Goal: Task Accomplishment & Management: Manage account settings

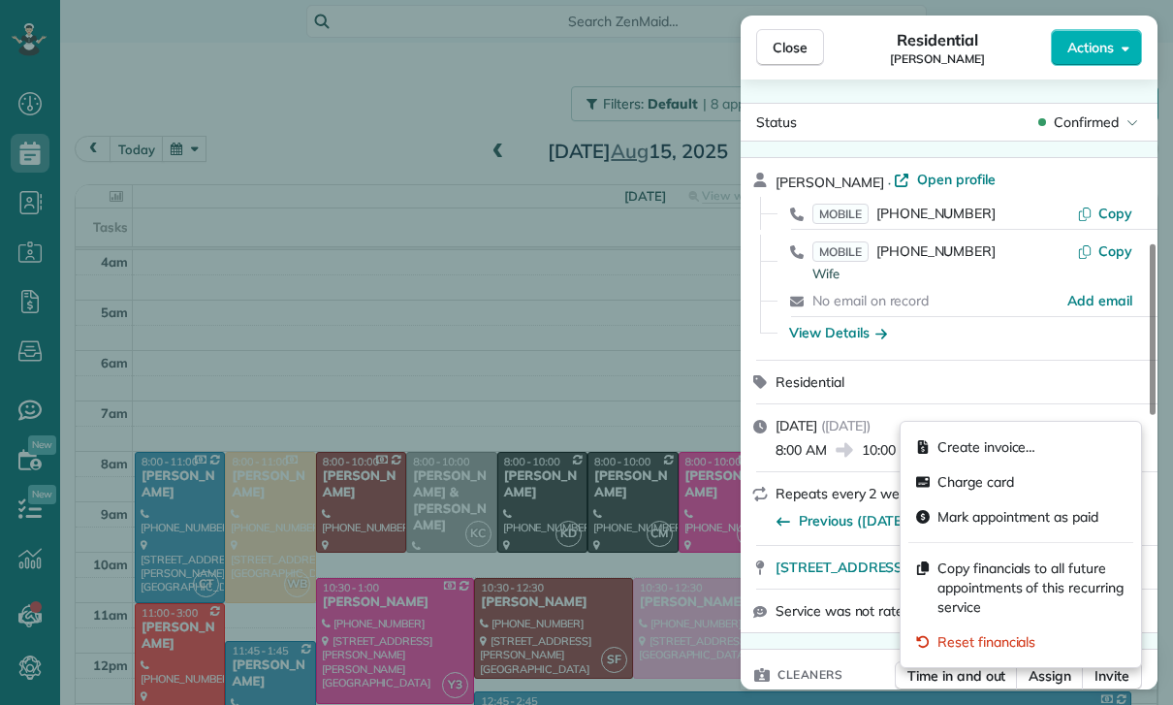
scroll to position [640, 0]
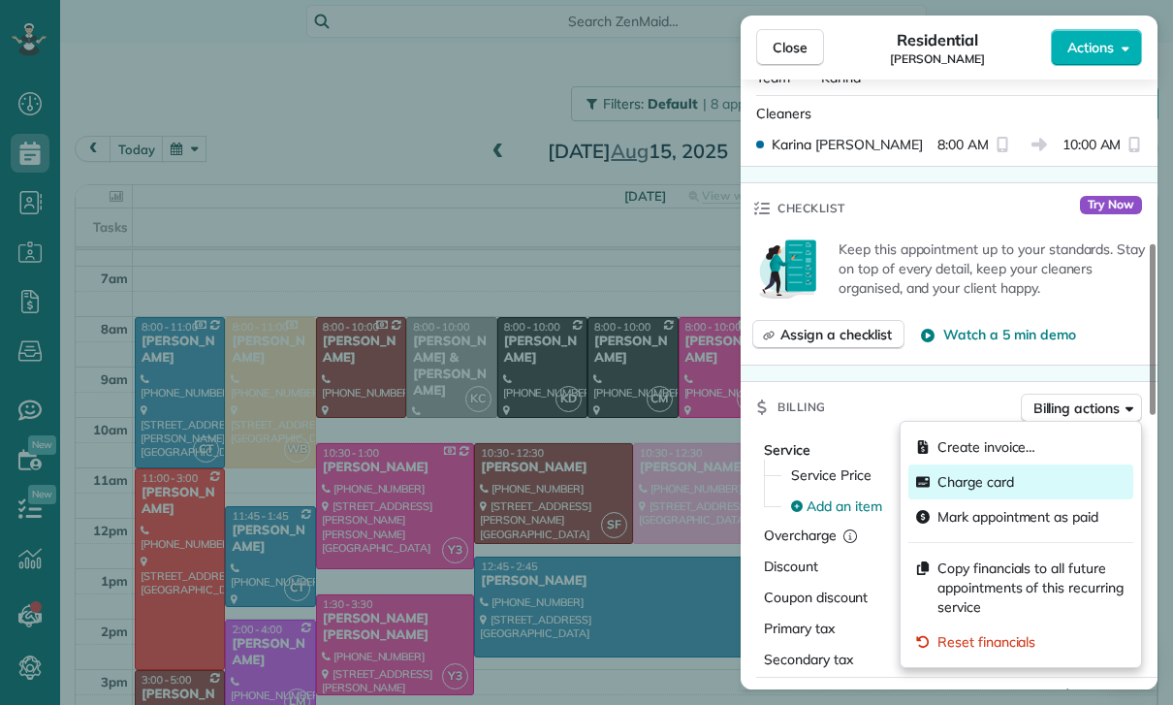
click at [977, 483] on span "Charge card" at bounding box center [975, 481] width 77 height 19
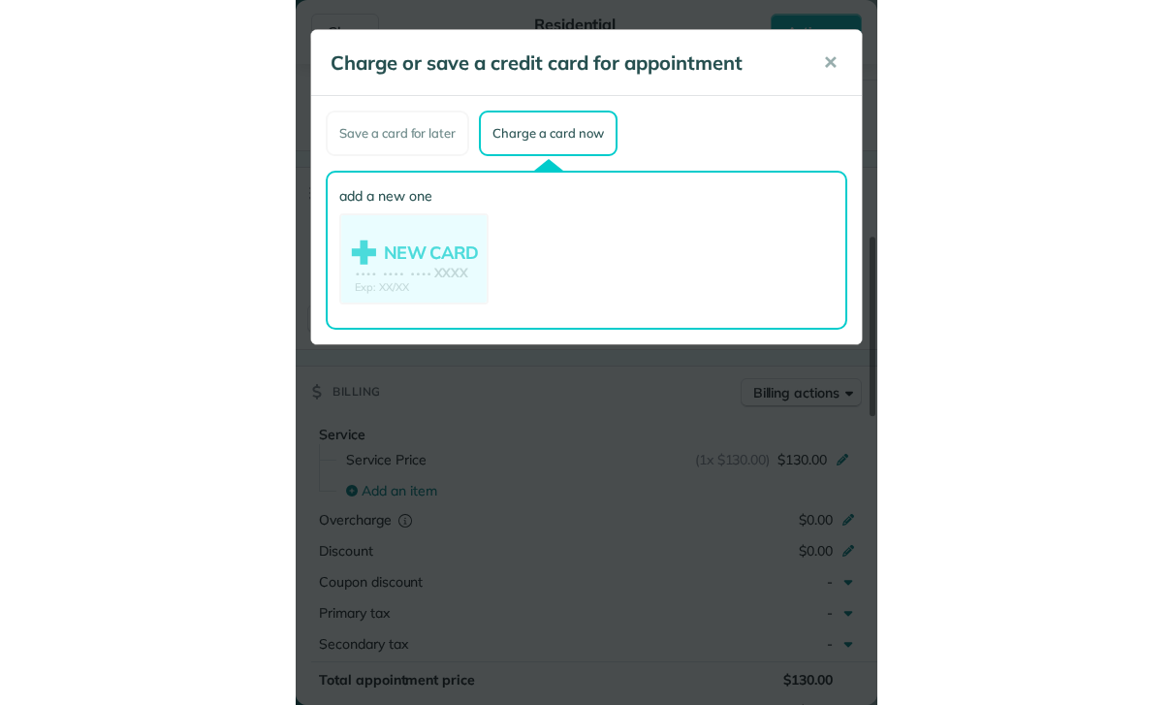
scroll to position [135, 0]
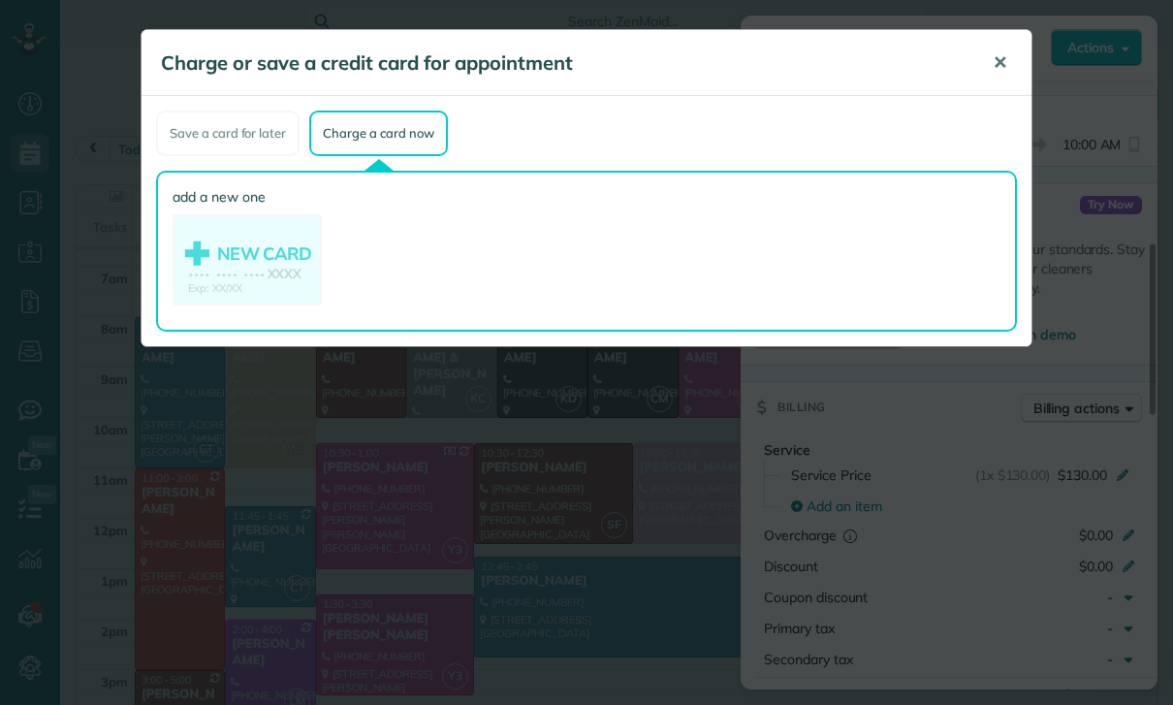
click at [1001, 63] on span "✕" at bounding box center [999, 62] width 15 height 22
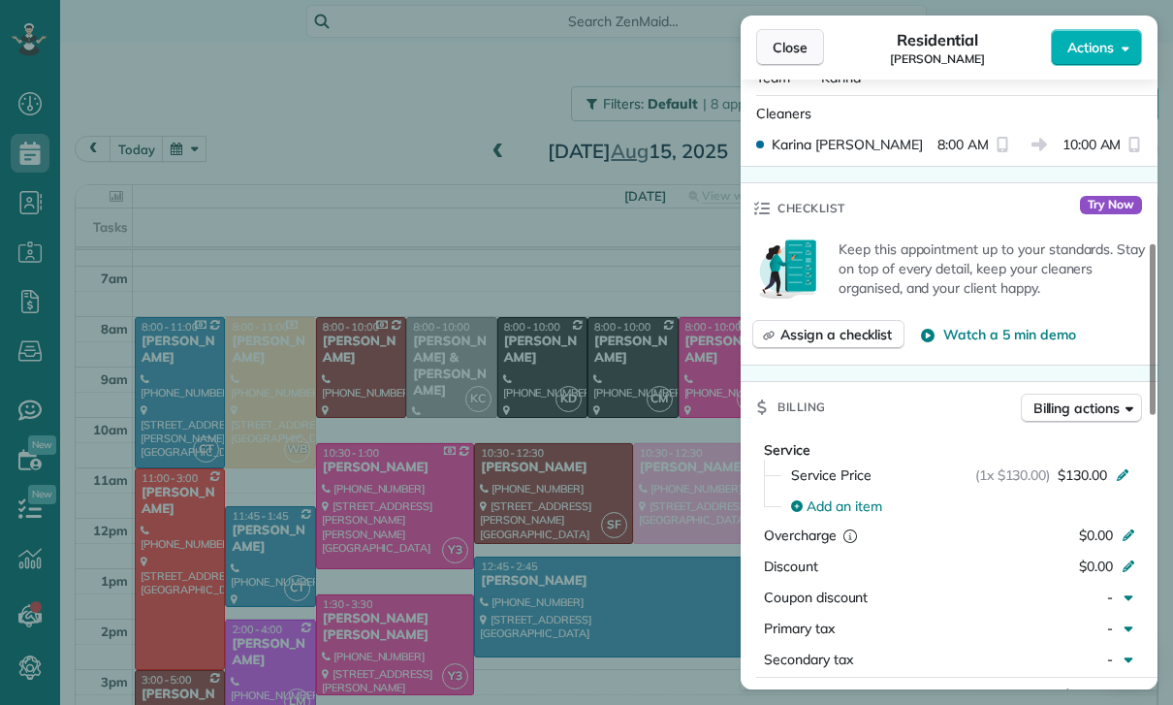
click at [787, 51] on span "Close" at bounding box center [789, 47] width 35 height 19
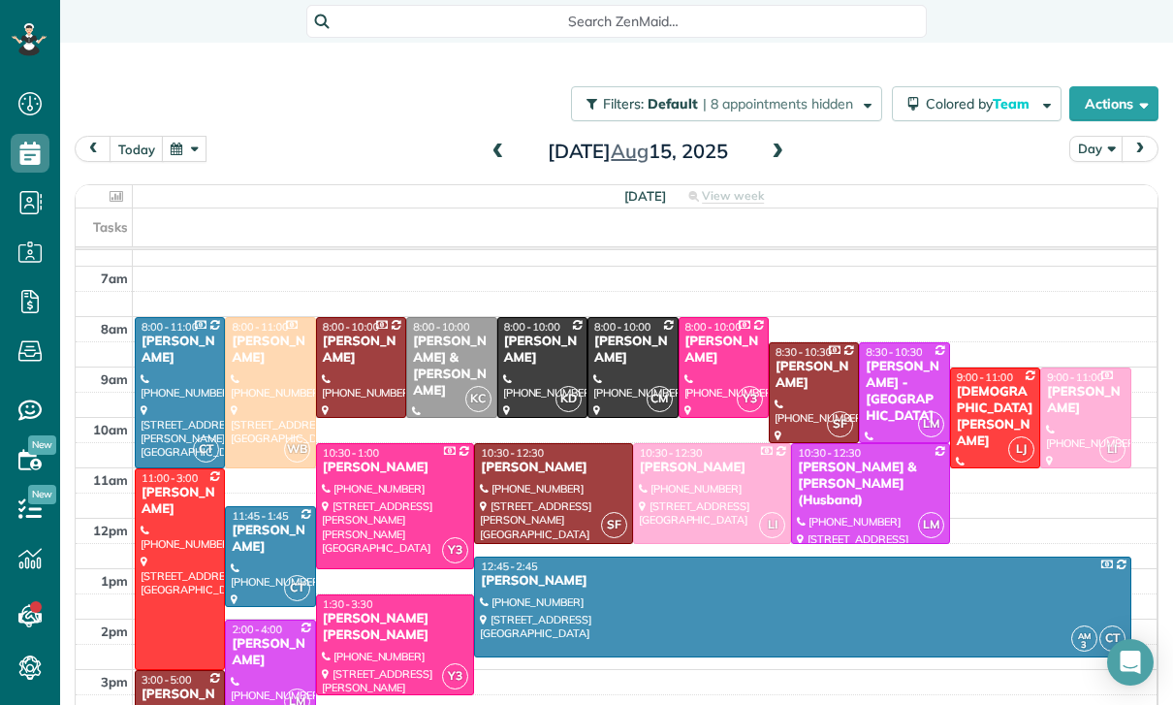
click at [185, 162] on button "button" at bounding box center [184, 149] width 45 height 26
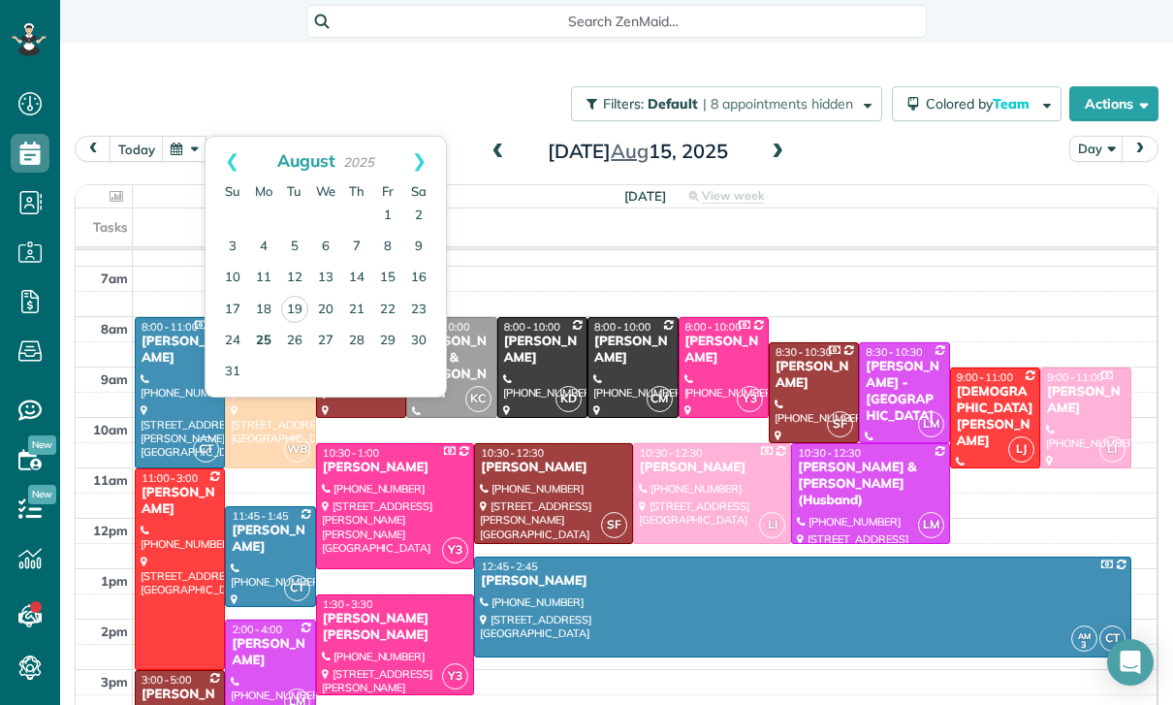
click at [261, 347] on link "25" at bounding box center [263, 341] width 31 height 31
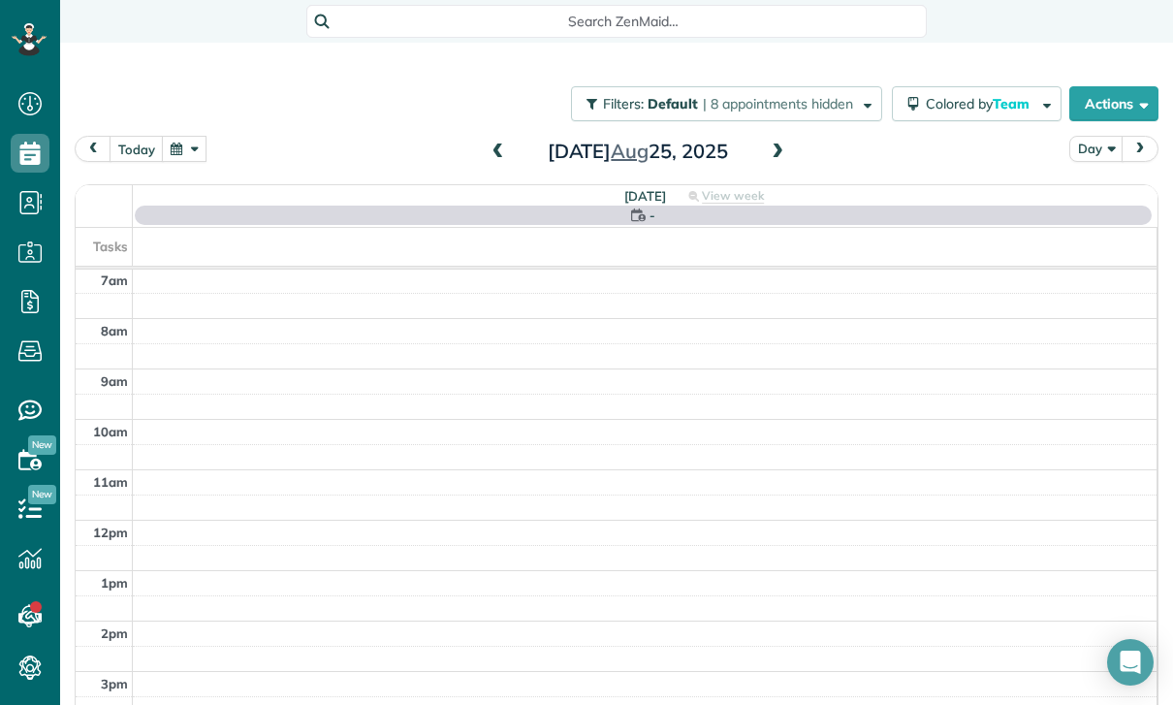
scroll to position [152, 0]
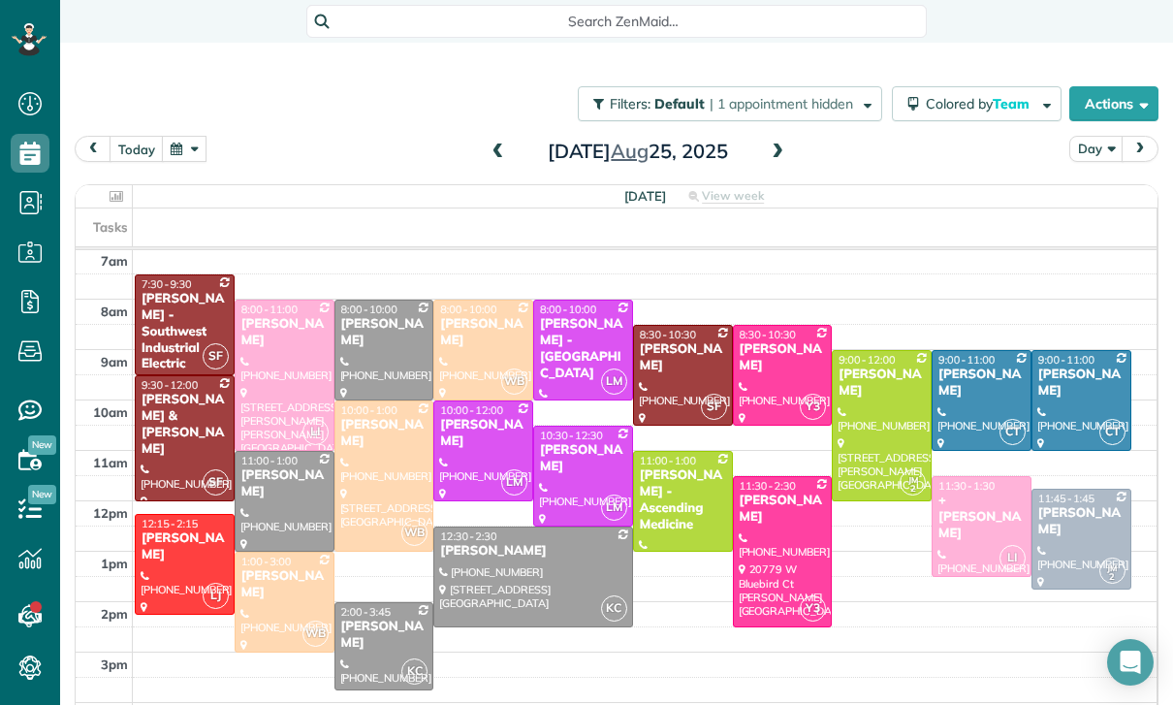
click at [176, 564] on div at bounding box center [185, 564] width 98 height 99
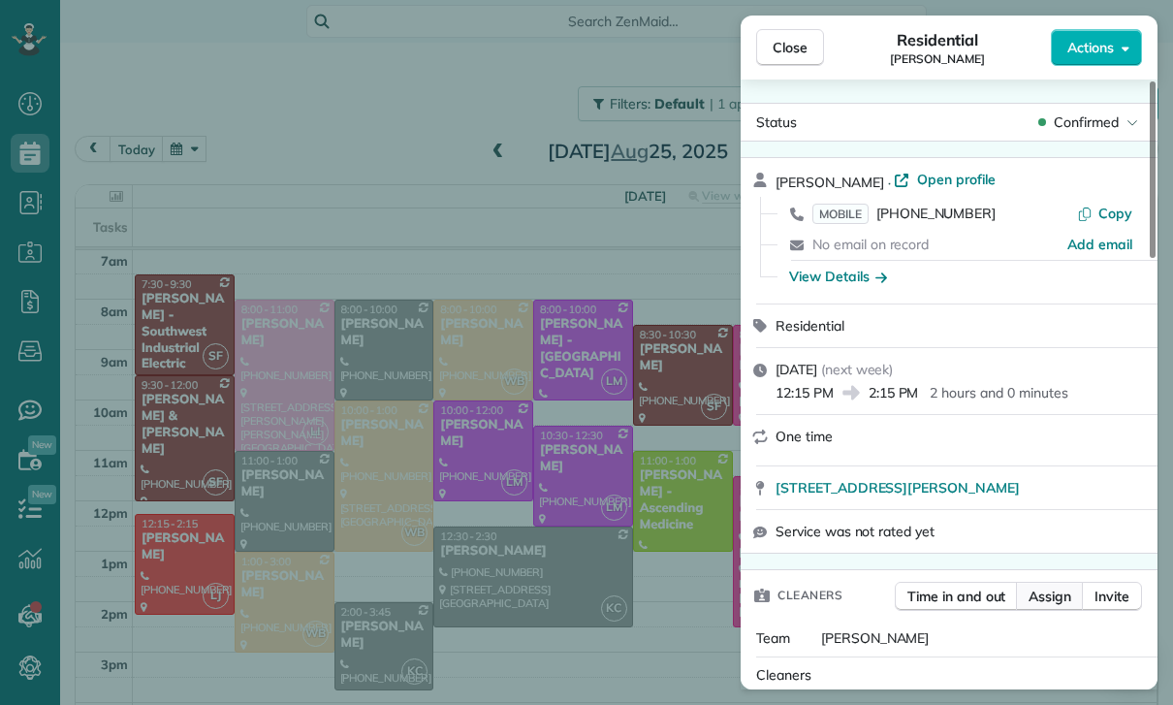
click at [1045, 597] on span "Assign" at bounding box center [1049, 595] width 43 height 19
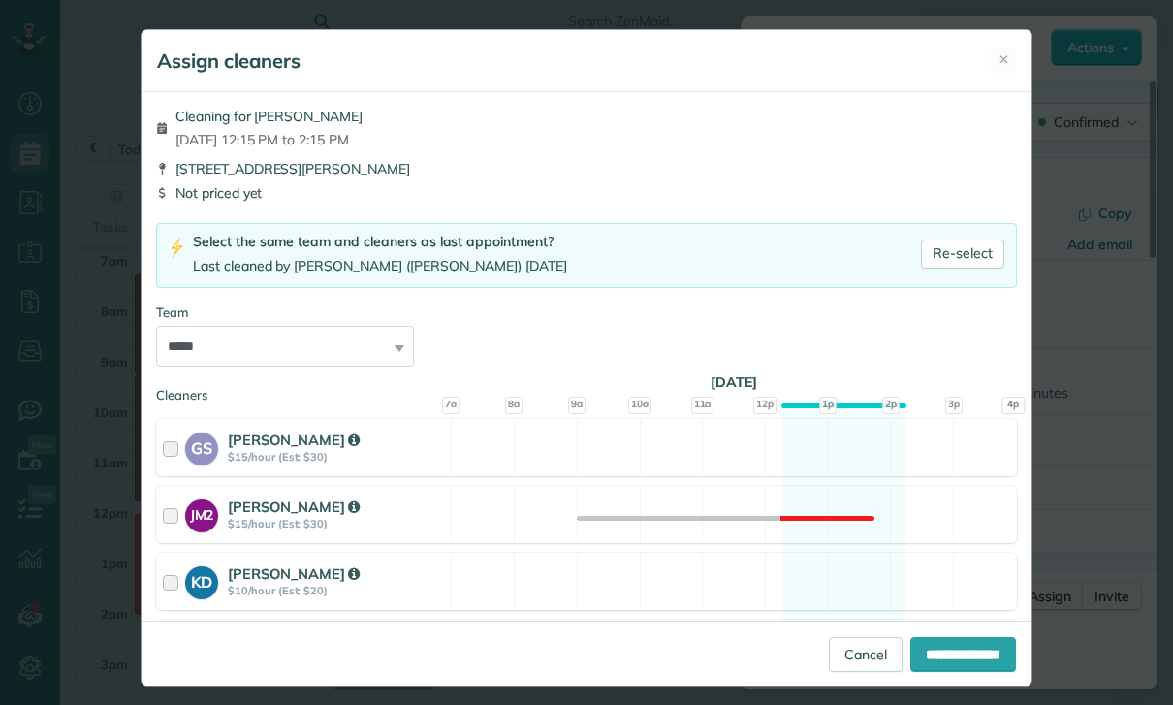
click at [1014, 31] on div "Assign cleaners ✕" at bounding box center [587, 61] width 890 height 62
click at [1015, 60] on button "✕" at bounding box center [1003, 59] width 25 height 25
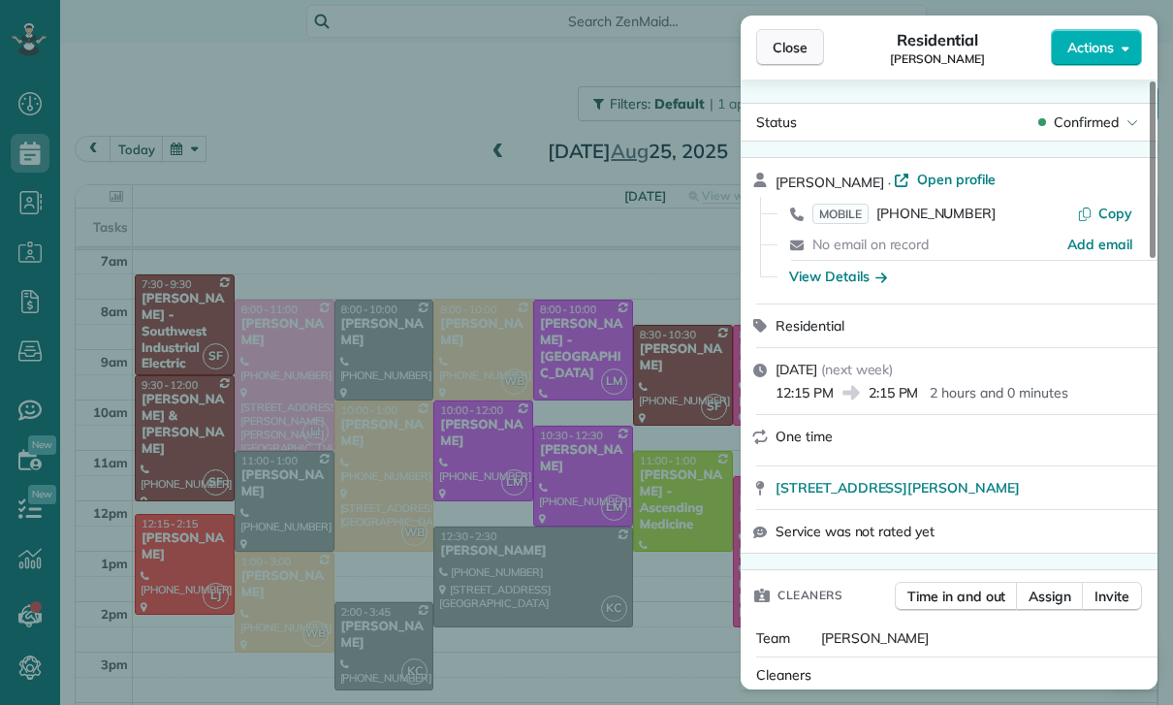
click at [759, 37] on button "Close" at bounding box center [790, 47] width 68 height 37
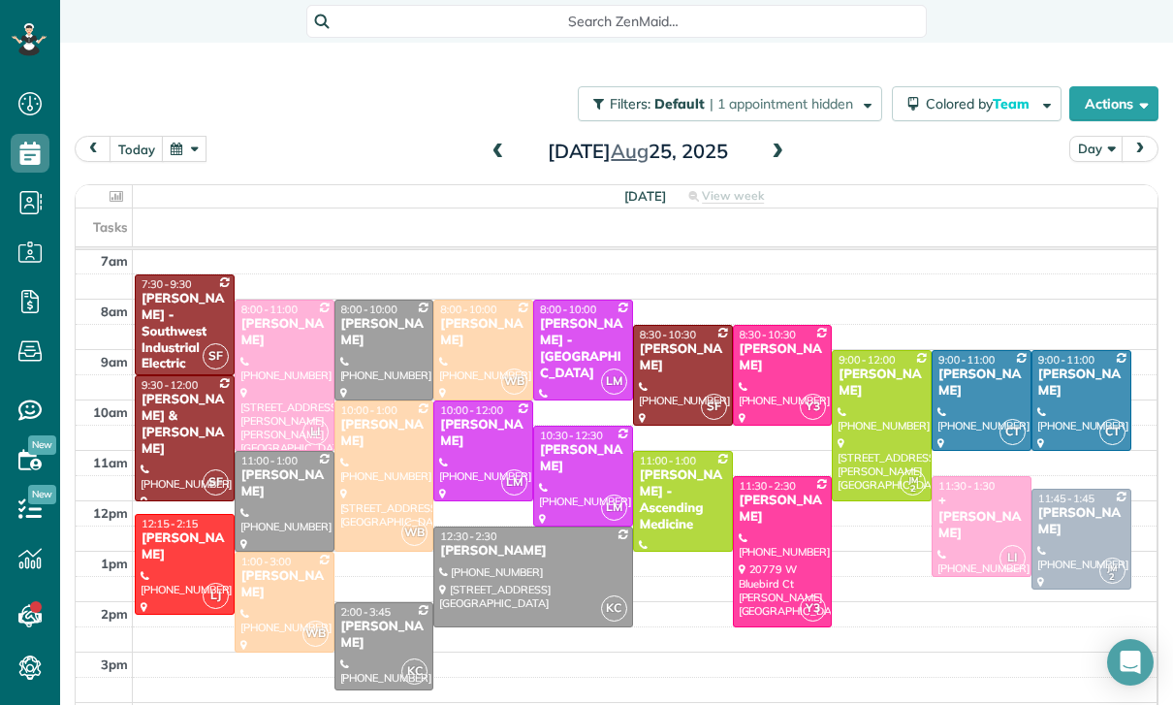
click at [488, 161] on span at bounding box center [498, 152] width 21 height 29
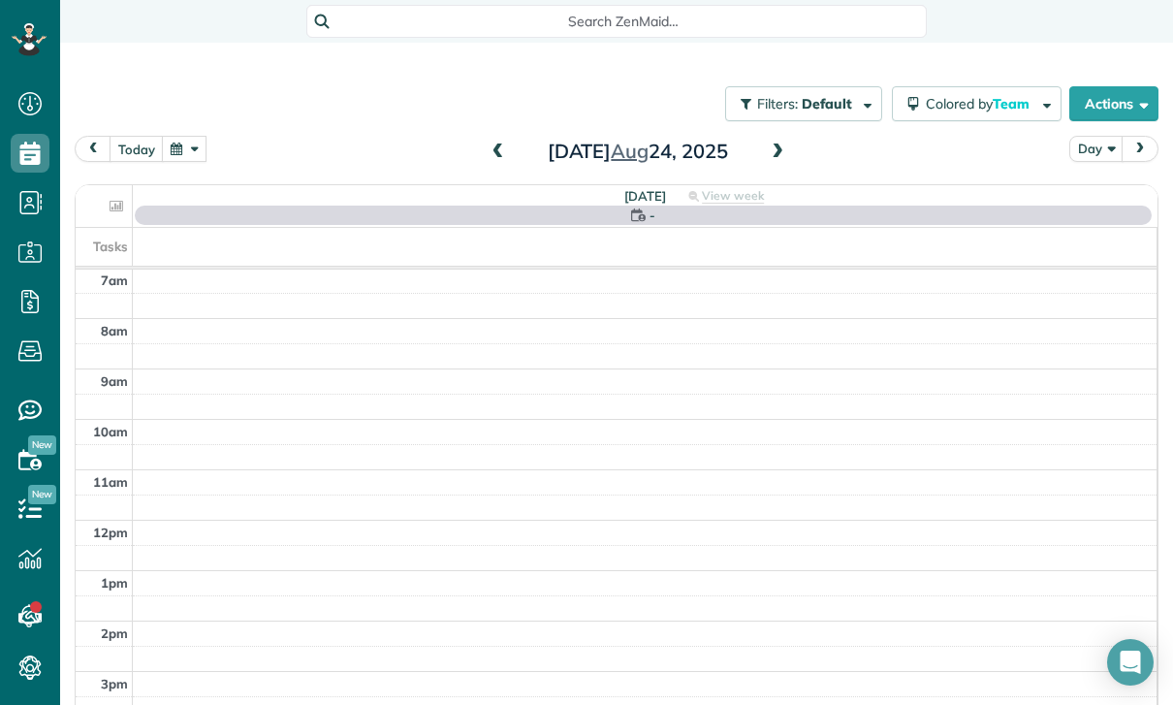
scroll to position [152, 0]
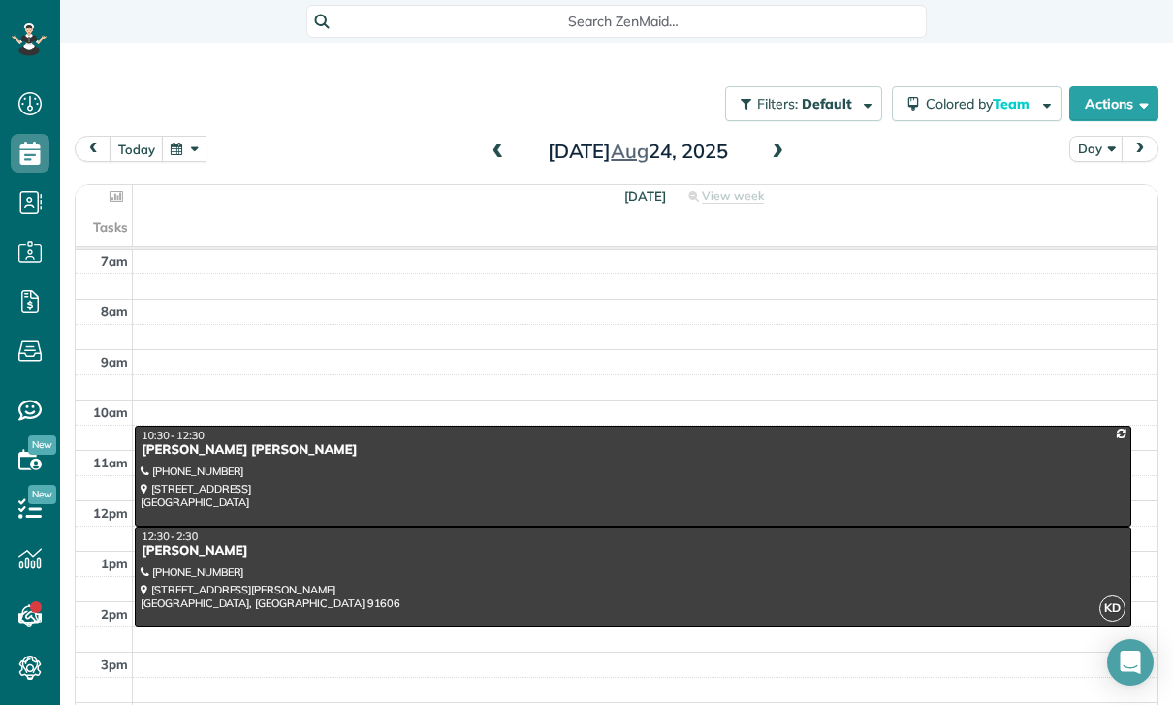
click at [784, 162] on span at bounding box center [777, 152] width 21 height 29
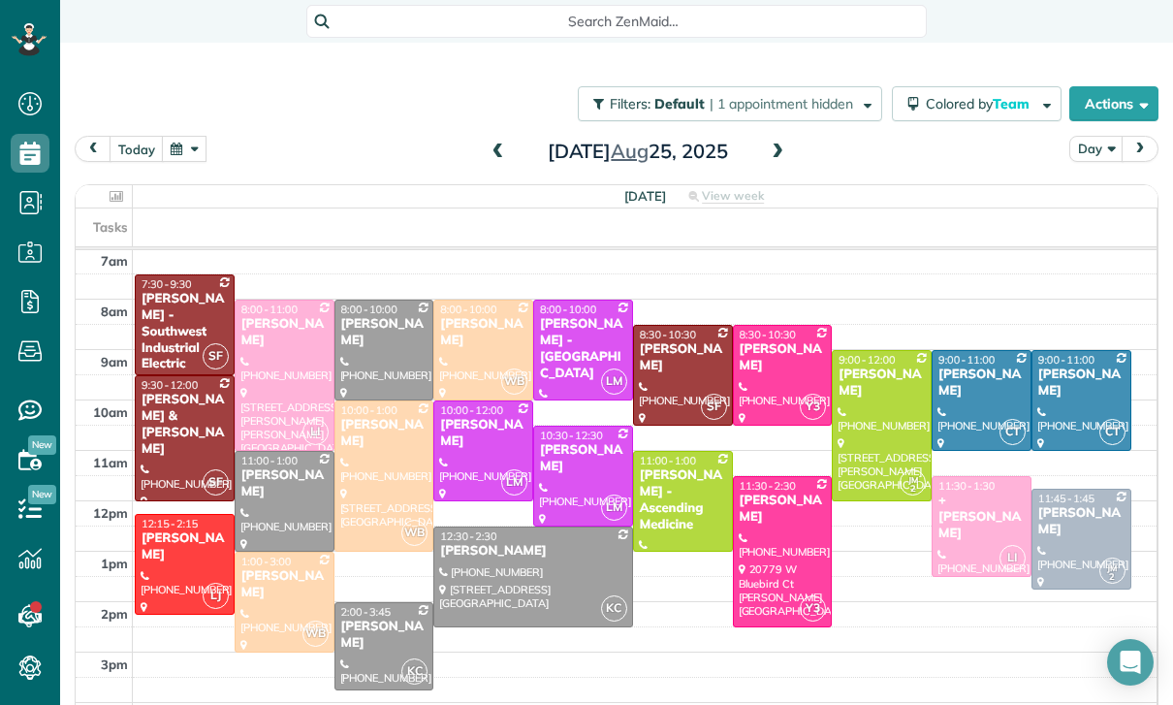
click at [184, 555] on div "[PERSON_NAME]" at bounding box center [185, 546] width 88 height 33
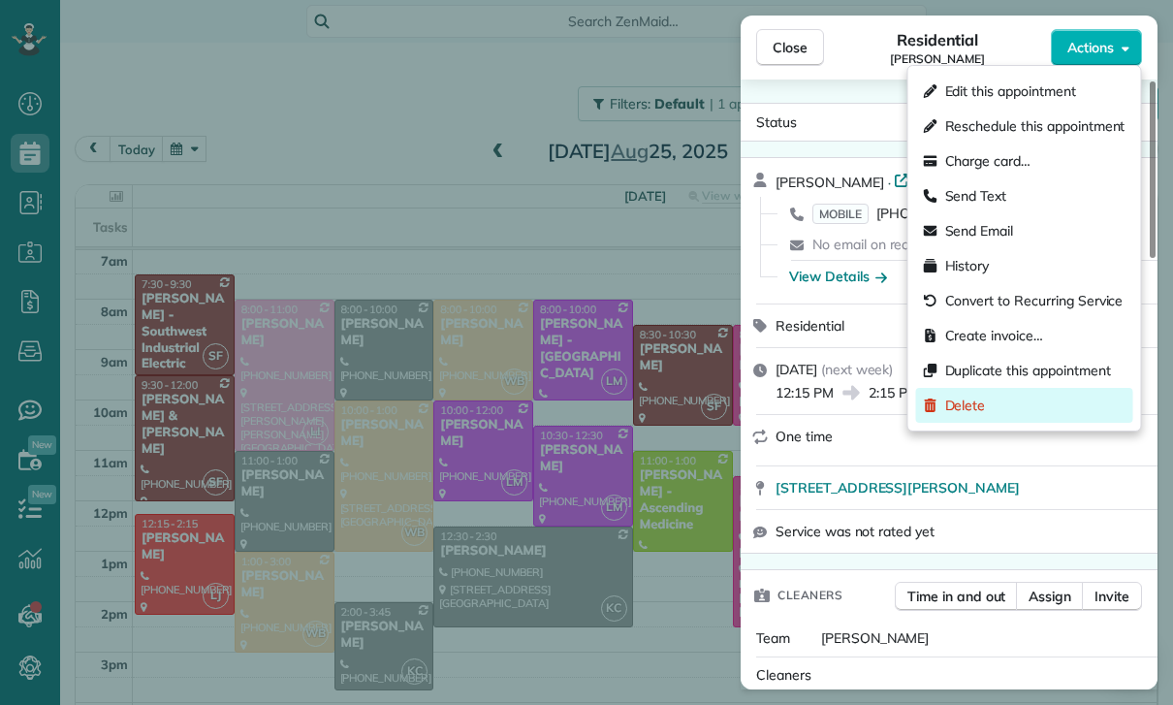
click at [1004, 419] on div "Delete" at bounding box center [1024, 405] width 217 height 35
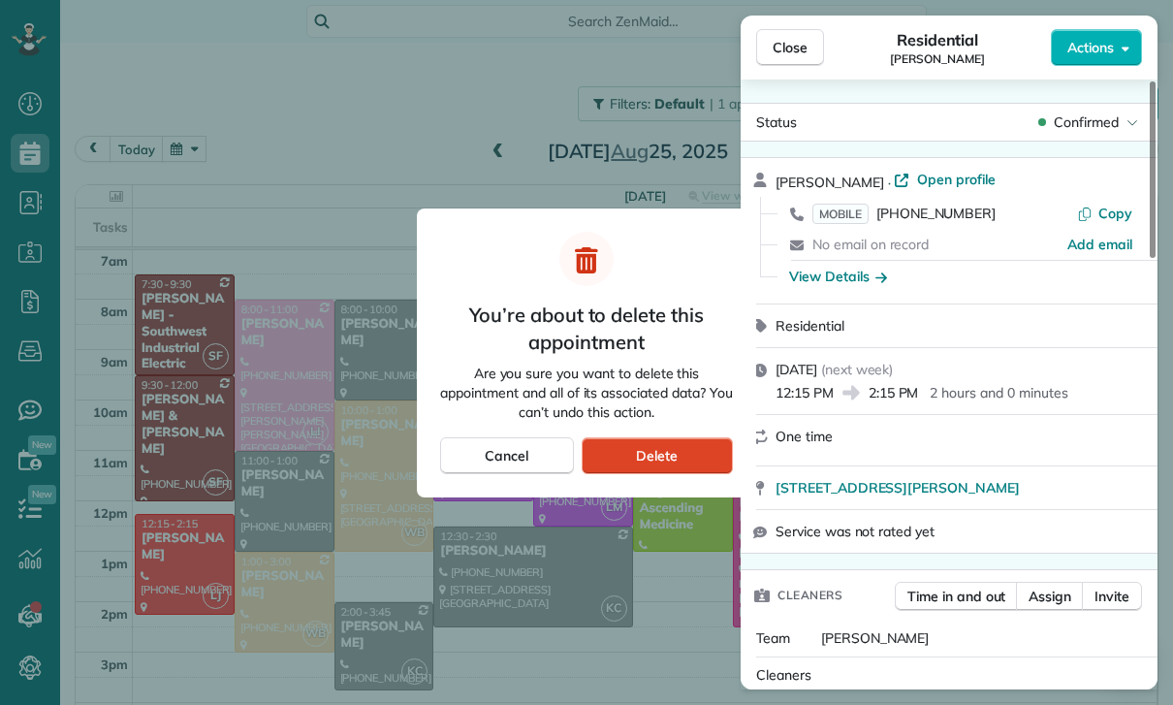
click at [678, 451] on div "Delete" at bounding box center [657, 455] width 151 height 37
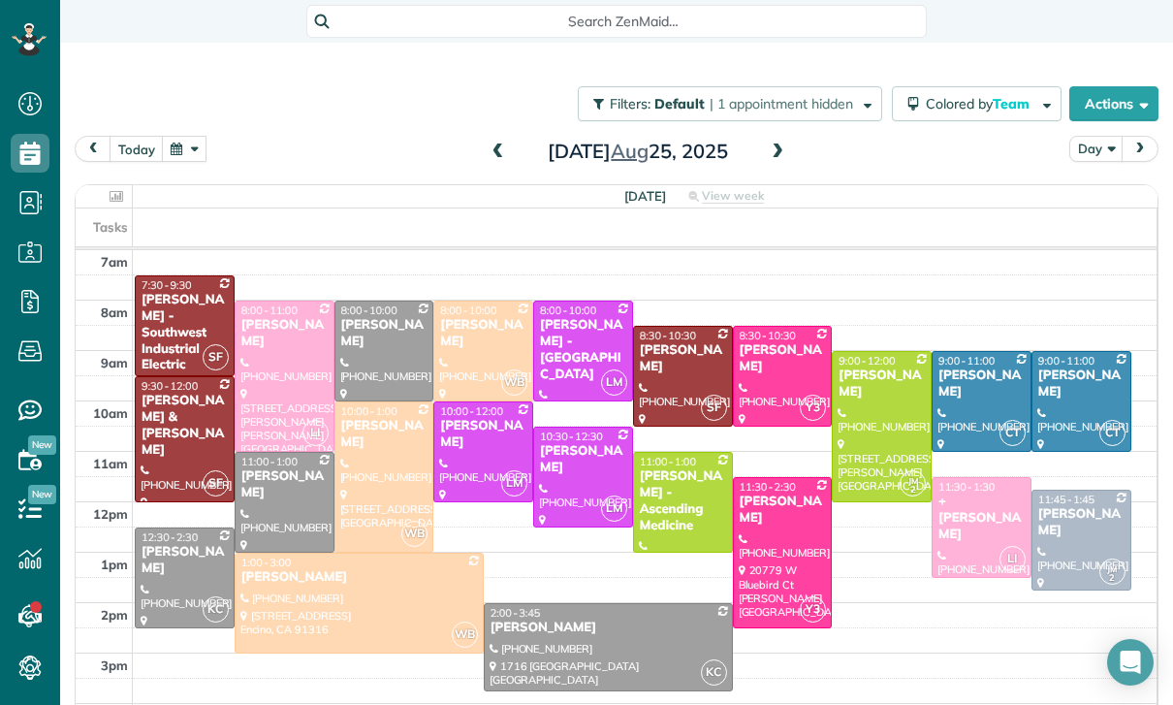
scroll to position [150, 0]
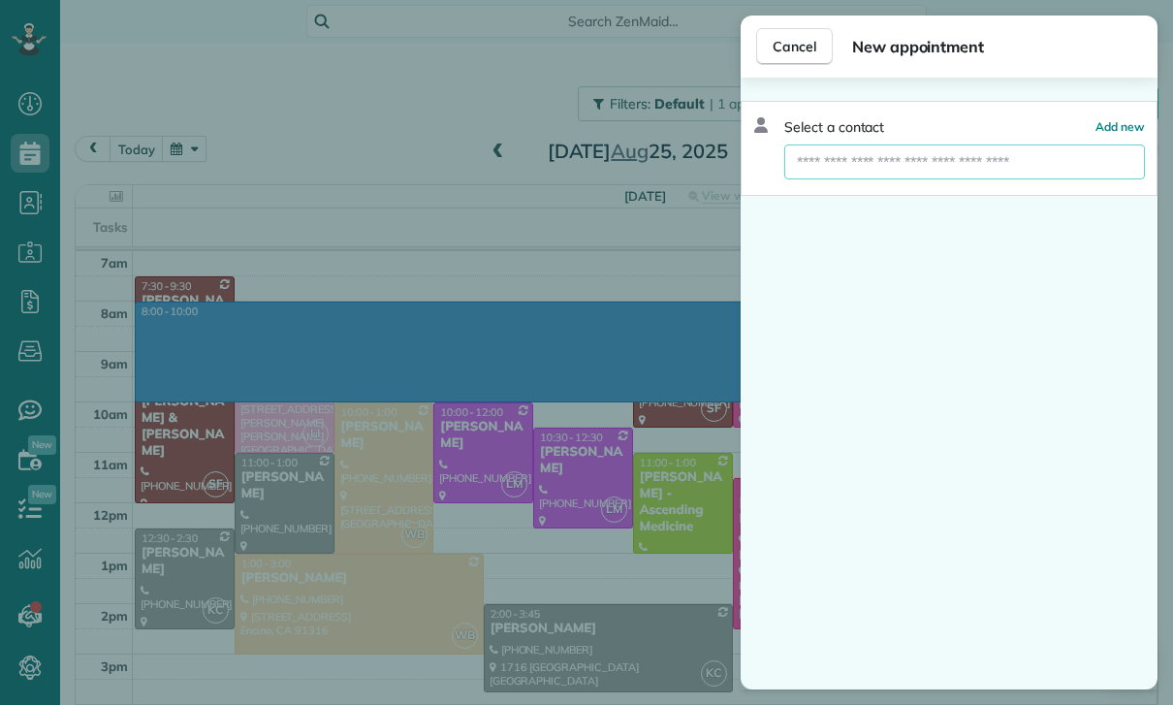
click at [874, 176] on input "text" at bounding box center [964, 161] width 361 height 35
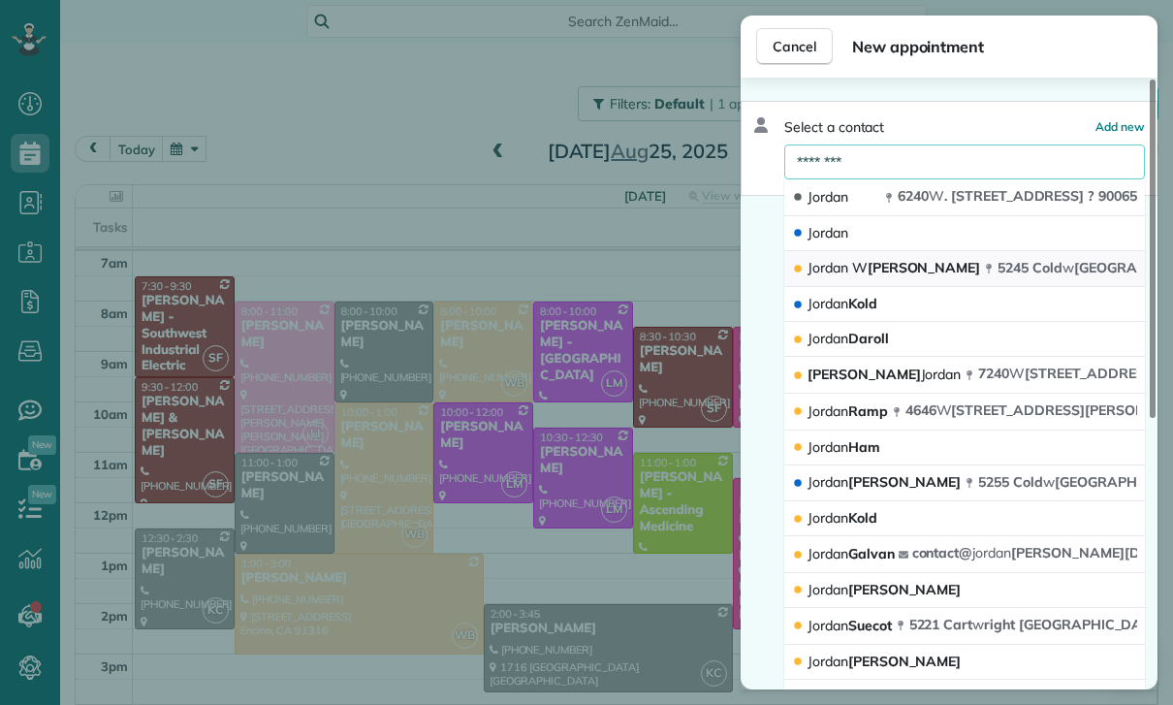
type input "********"
click at [997, 270] on span "[STREET_ADDRESS][PERSON_NAME]" at bounding box center [1164, 267] width 334 height 17
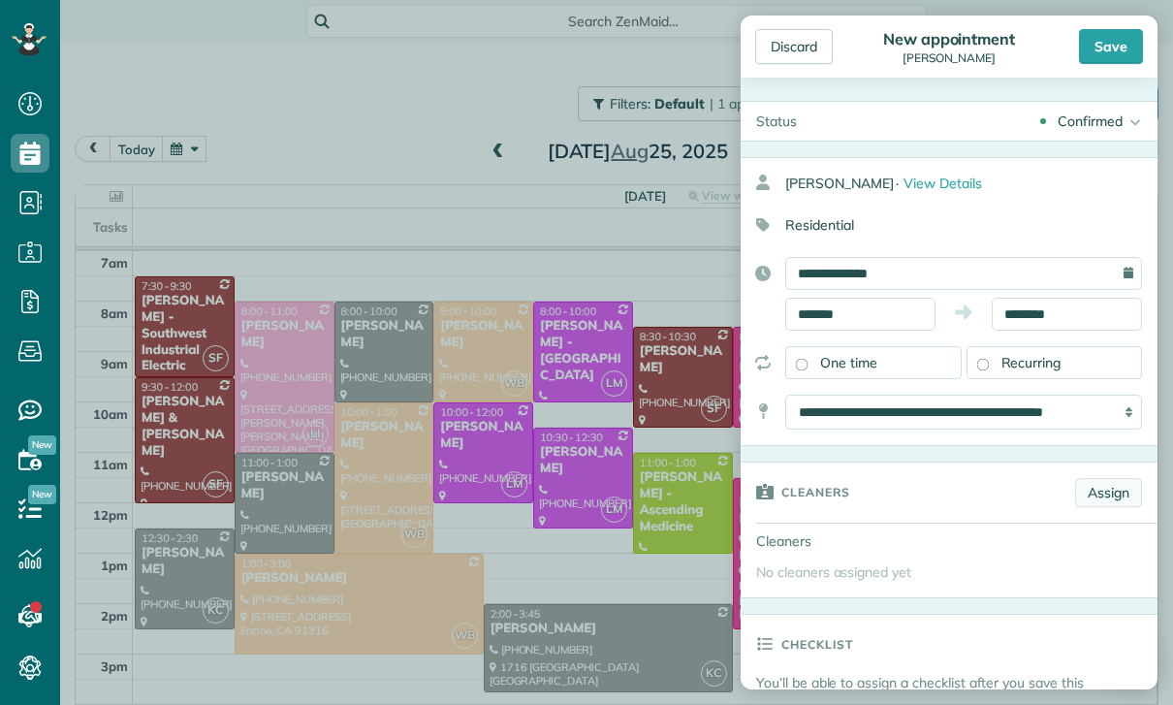
click at [1115, 494] on link "Assign" at bounding box center [1108, 492] width 67 height 29
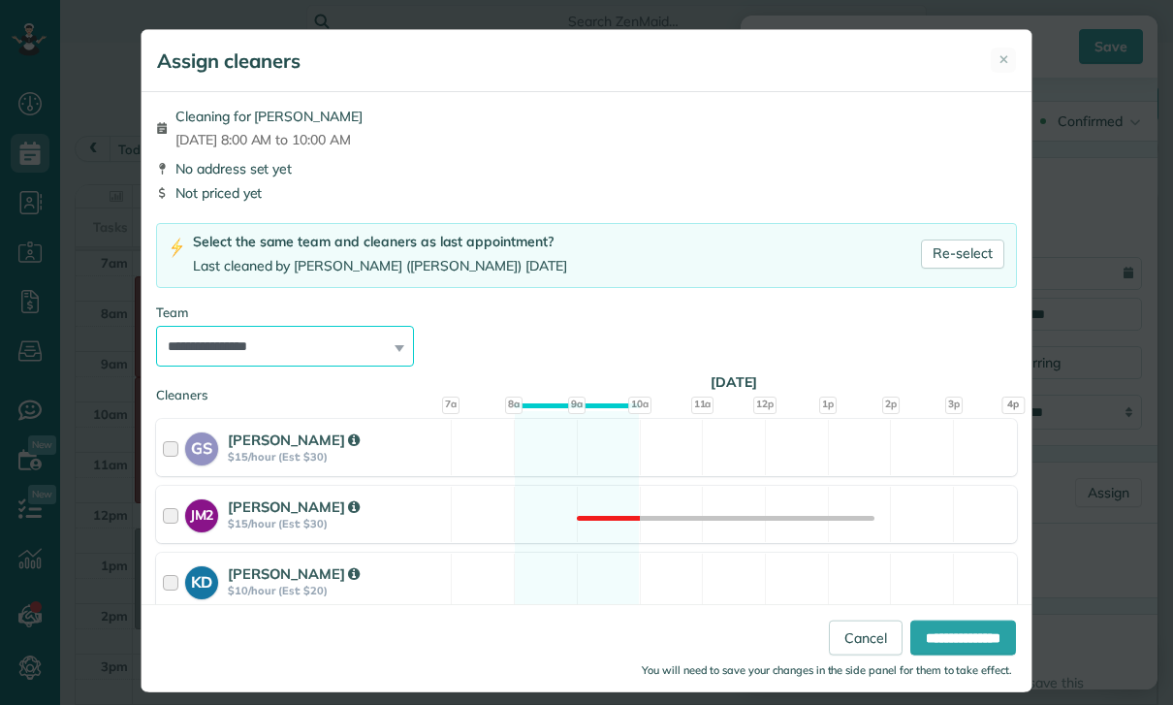
click at [392, 345] on select "**********" at bounding box center [285, 346] width 258 height 41
select select "*****"
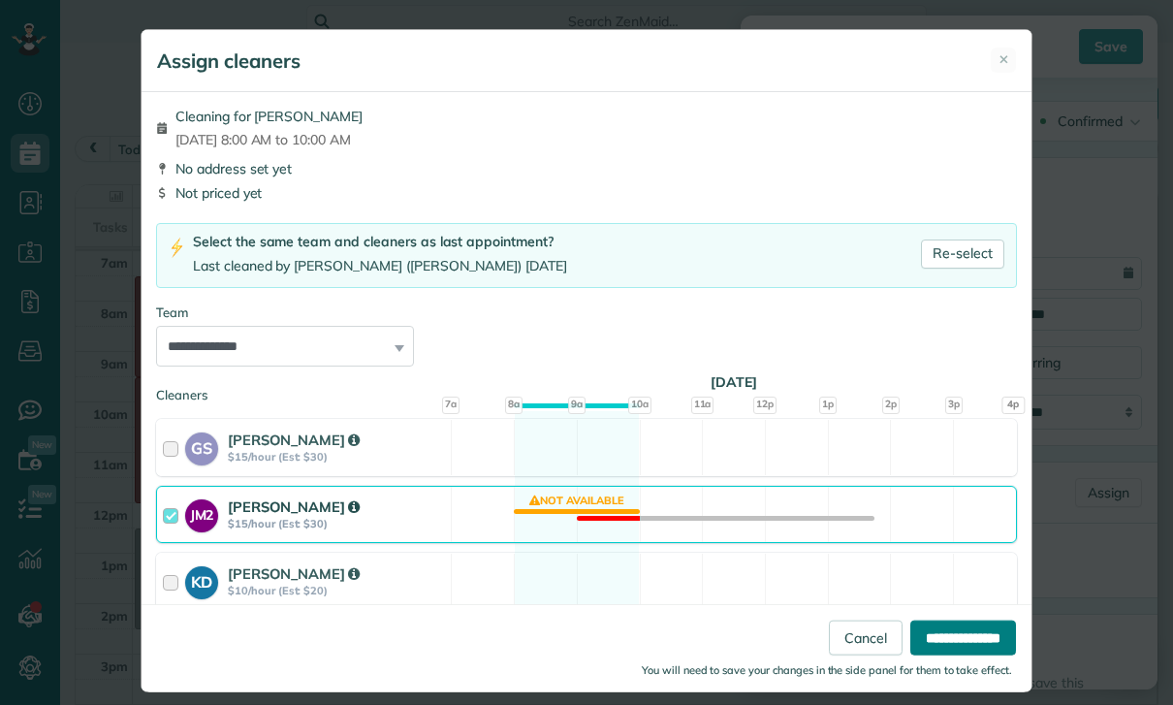
click at [968, 655] on input "**********" at bounding box center [963, 637] width 106 height 35
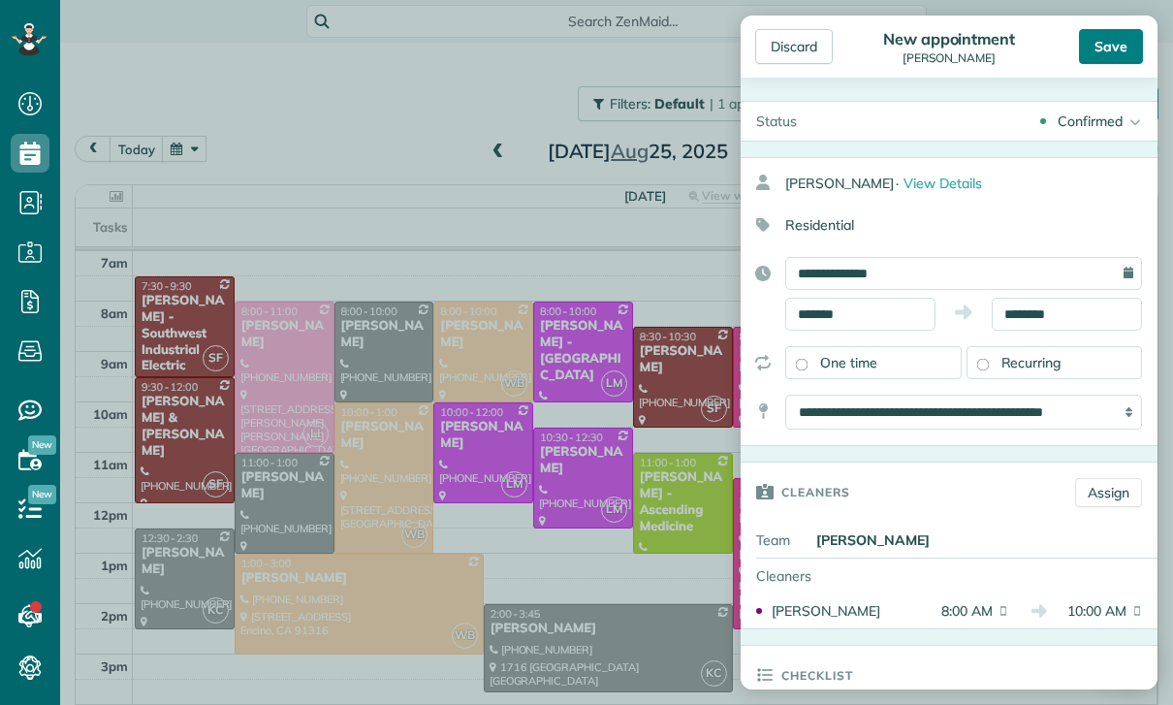
click at [1121, 49] on div "Save" at bounding box center [1111, 46] width 64 height 35
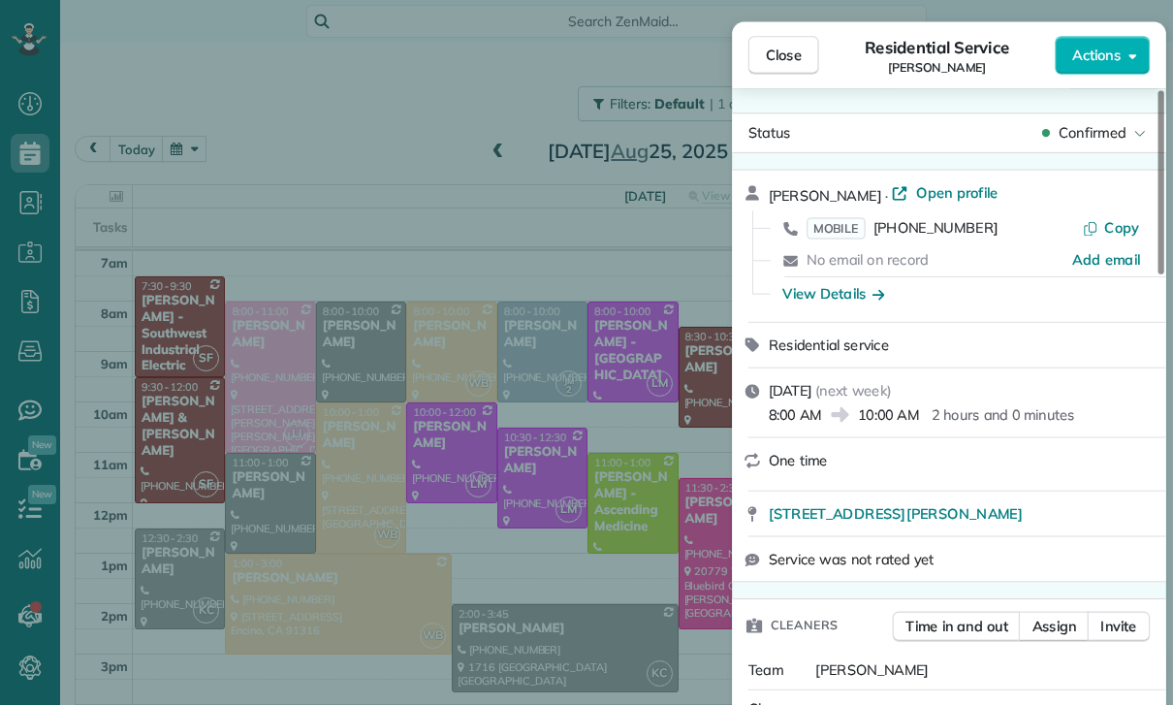
scroll to position [93, 0]
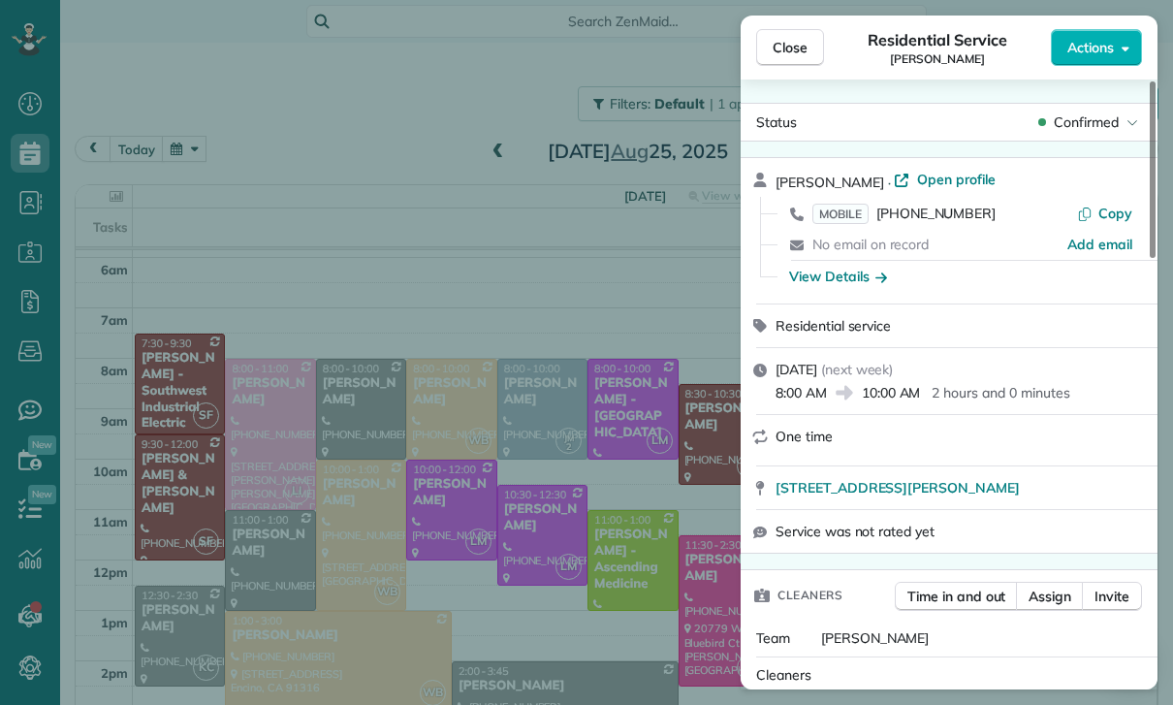
click at [380, 233] on div "Close Residential Service [PERSON_NAME] Actions Status Confirmed [PERSON_NAME] …" at bounding box center [586, 352] width 1173 height 705
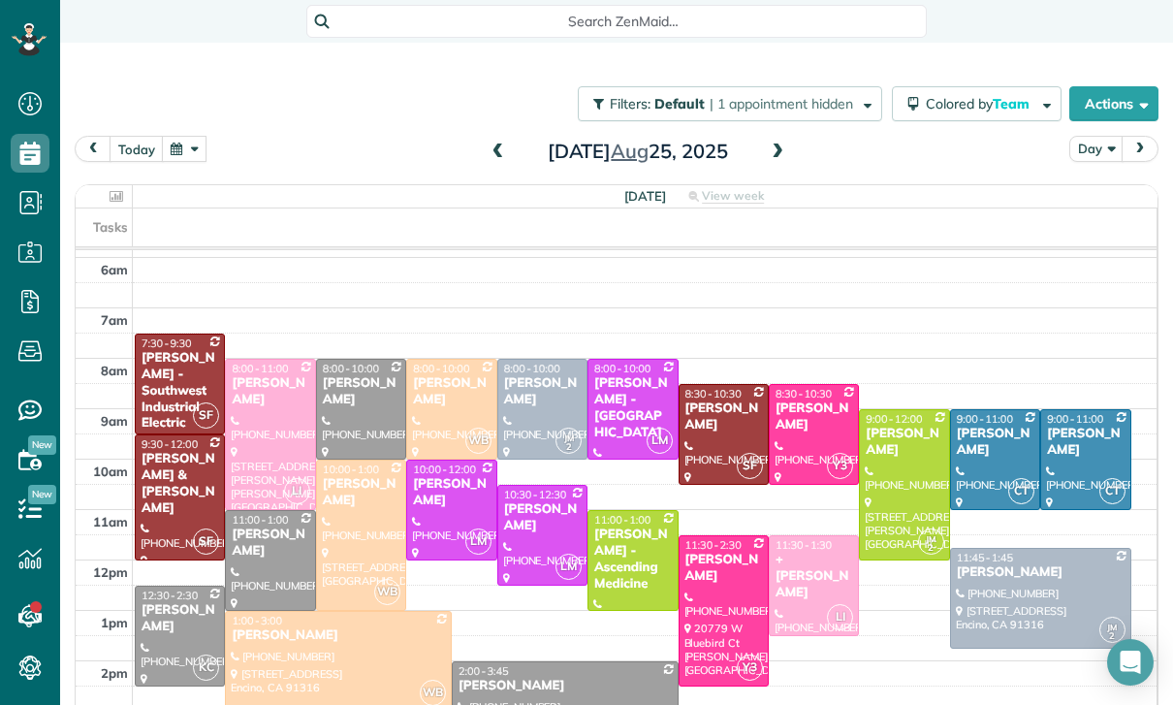
click at [192, 158] on button "button" at bounding box center [184, 149] width 45 height 26
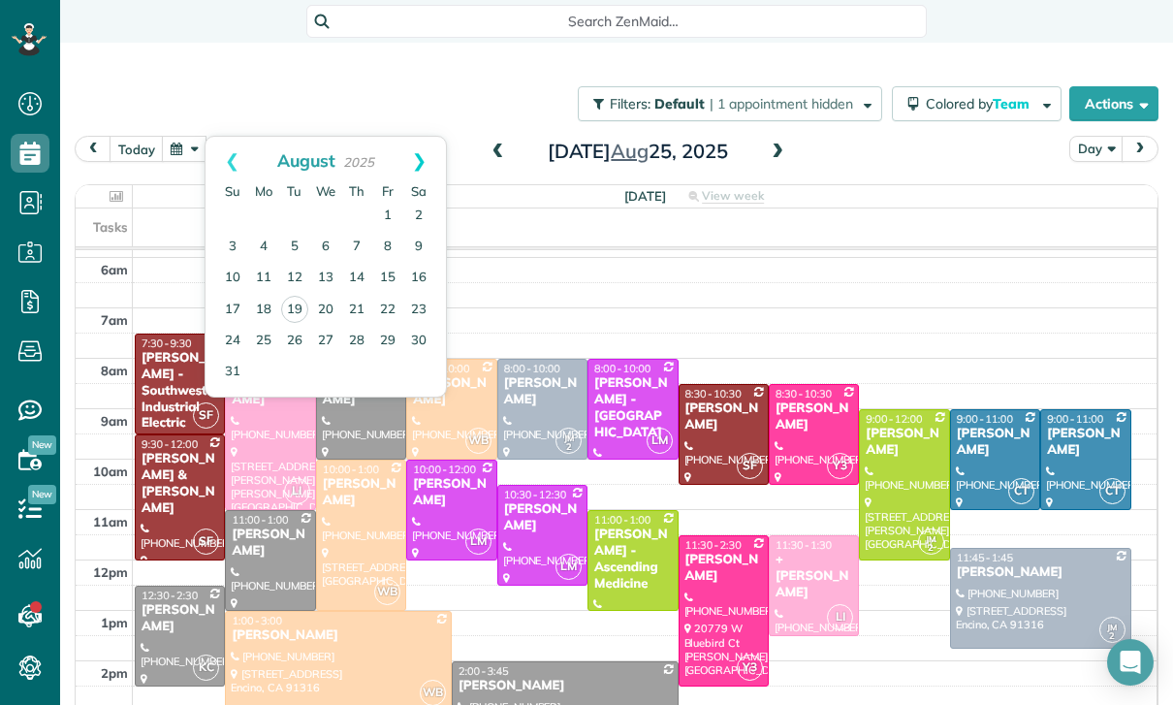
click at [423, 155] on link "Next" at bounding box center [419, 161] width 53 height 48
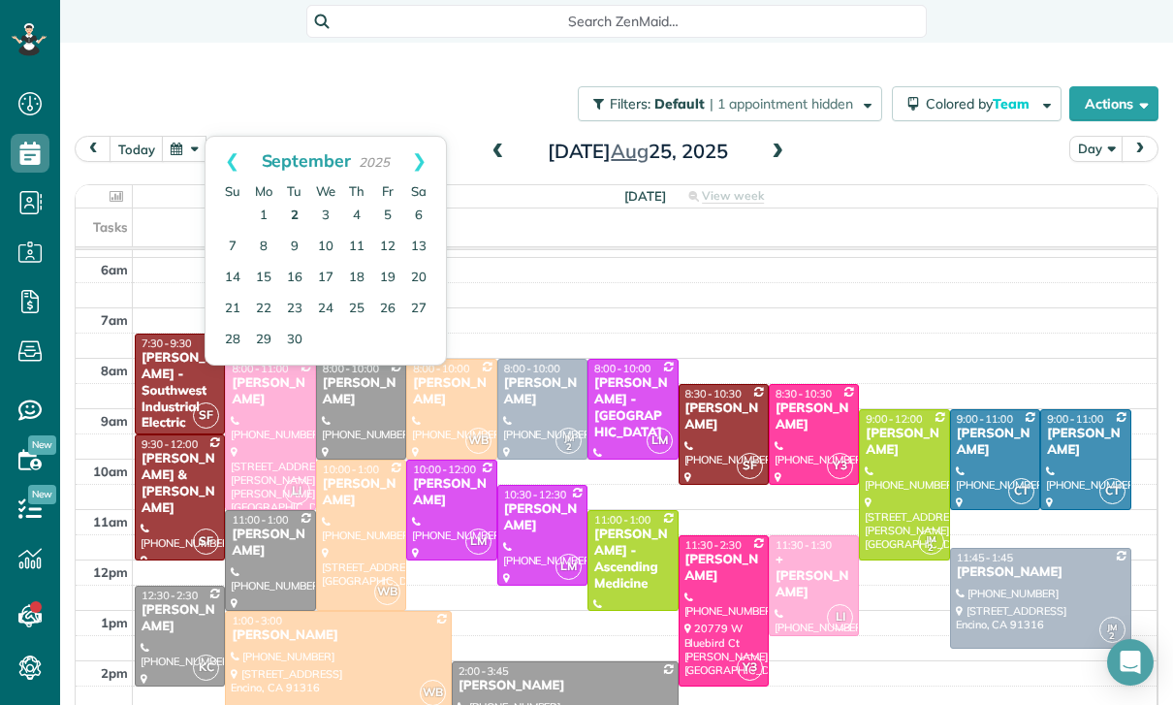
click at [297, 222] on link "2" at bounding box center [294, 216] width 31 height 31
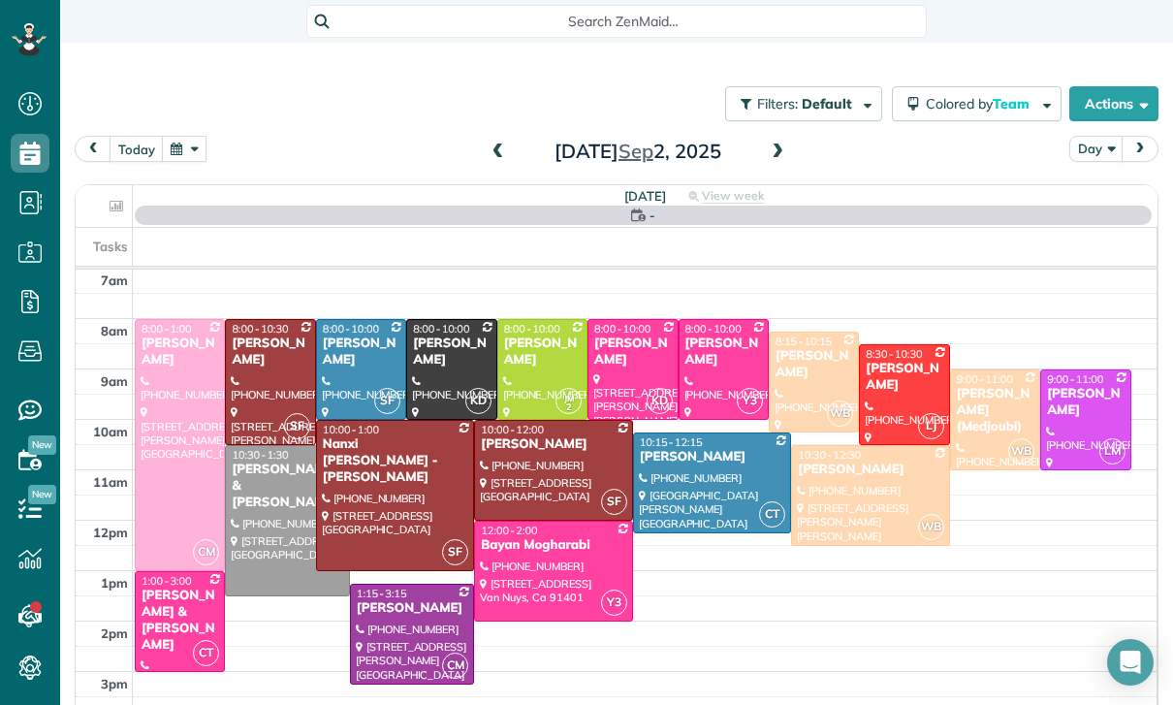
scroll to position [152, 0]
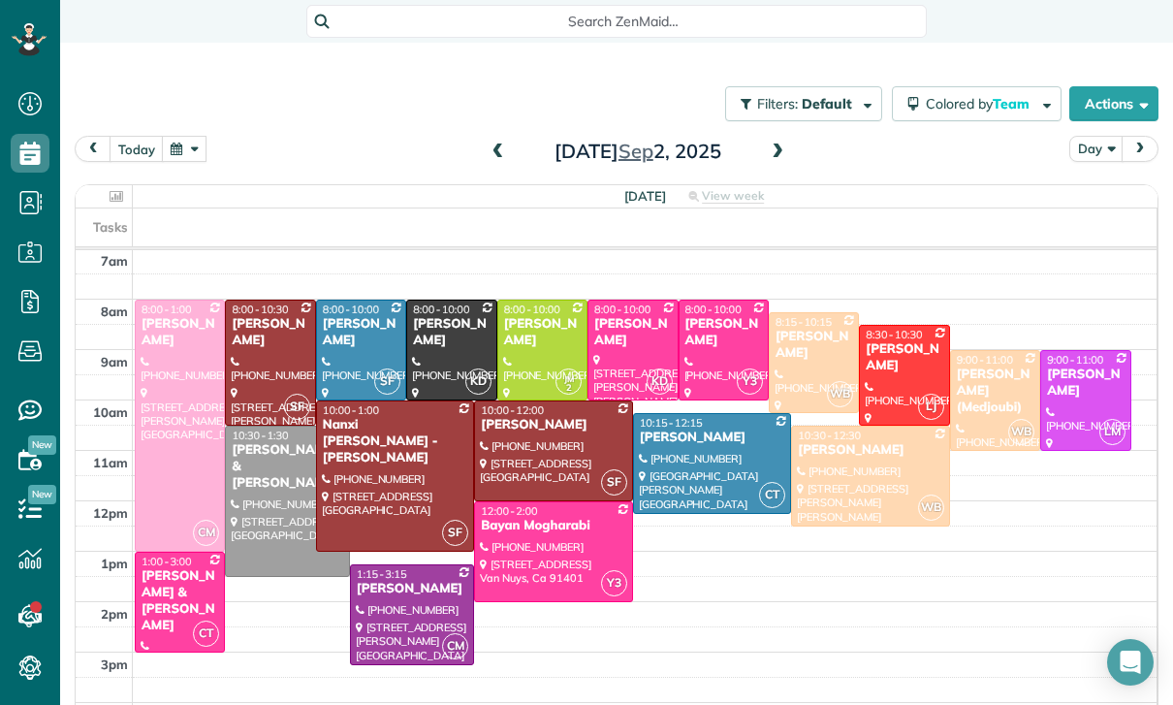
click at [184, 143] on button "button" at bounding box center [184, 149] width 45 height 26
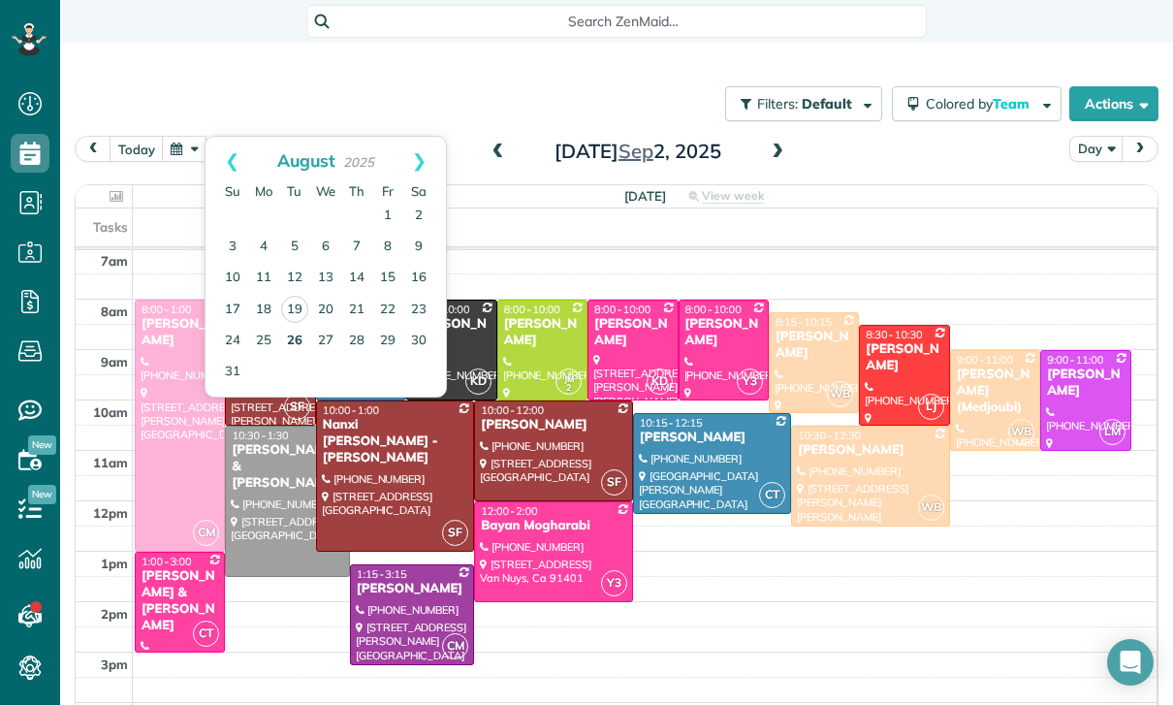
click at [298, 345] on link "26" at bounding box center [294, 341] width 31 height 31
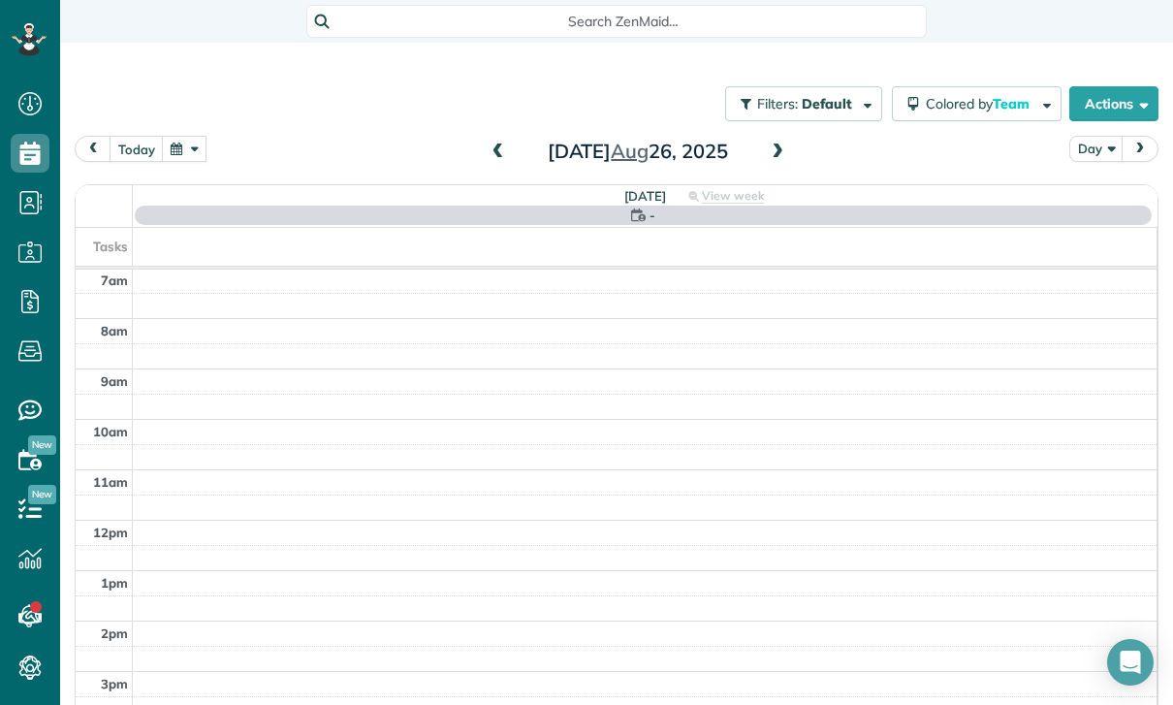
click at [170, 181] on div "[DATE] Day [DATE] [DATE] - View week Tasks 4am 5am 6am 7am 8am 9am 10am 11am 12…" at bounding box center [617, 415] width 1084 height 559
click at [180, 155] on button "button" at bounding box center [184, 149] width 45 height 26
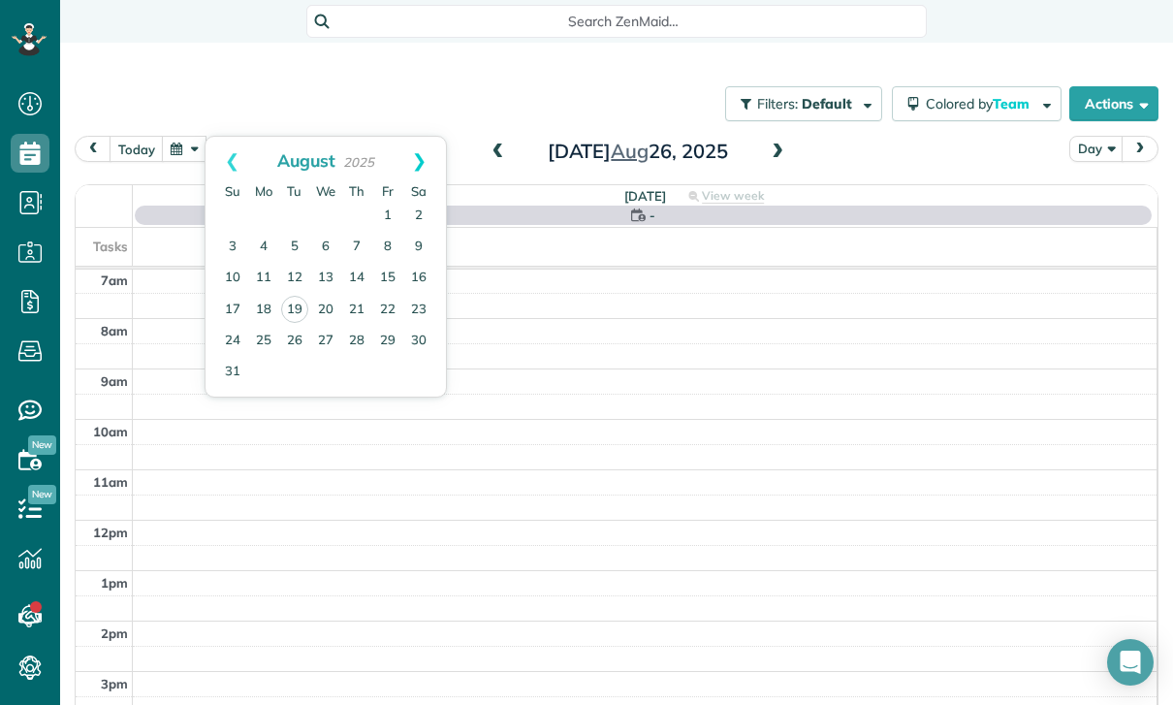
click at [425, 154] on link "Next" at bounding box center [419, 161] width 53 height 48
click at [295, 245] on link "9" at bounding box center [294, 247] width 31 height 31
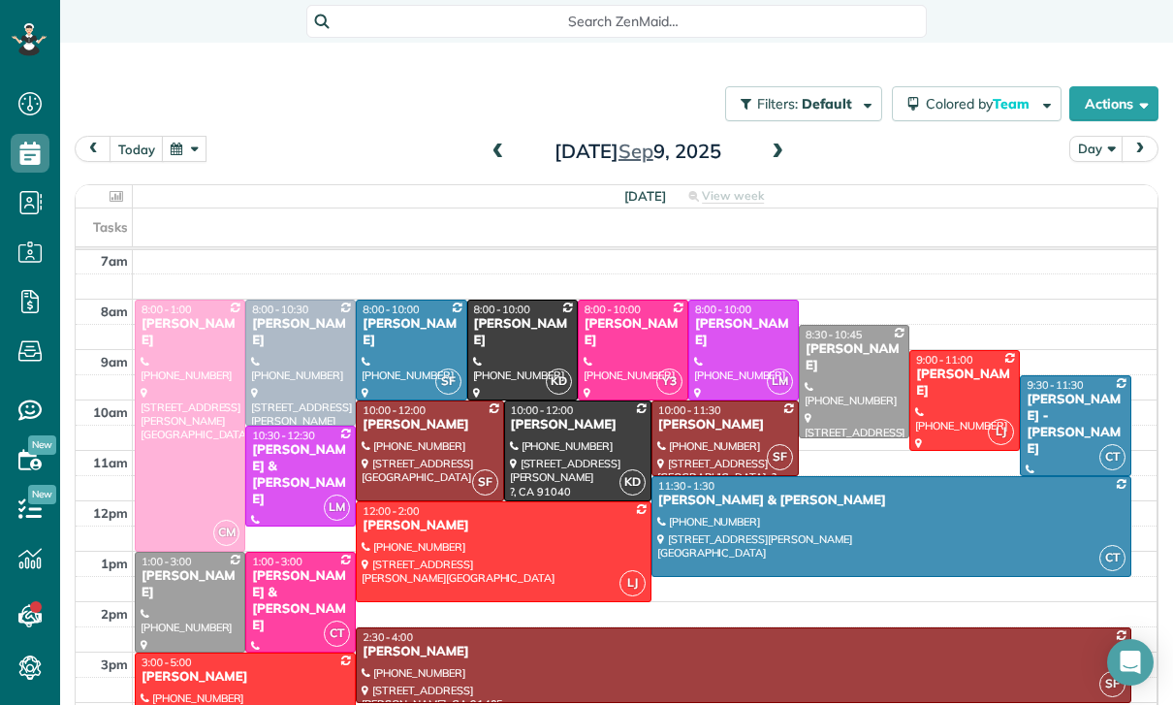
click at [191, 147] on button "button" at bounding box center [184, 149] width 45 height 26
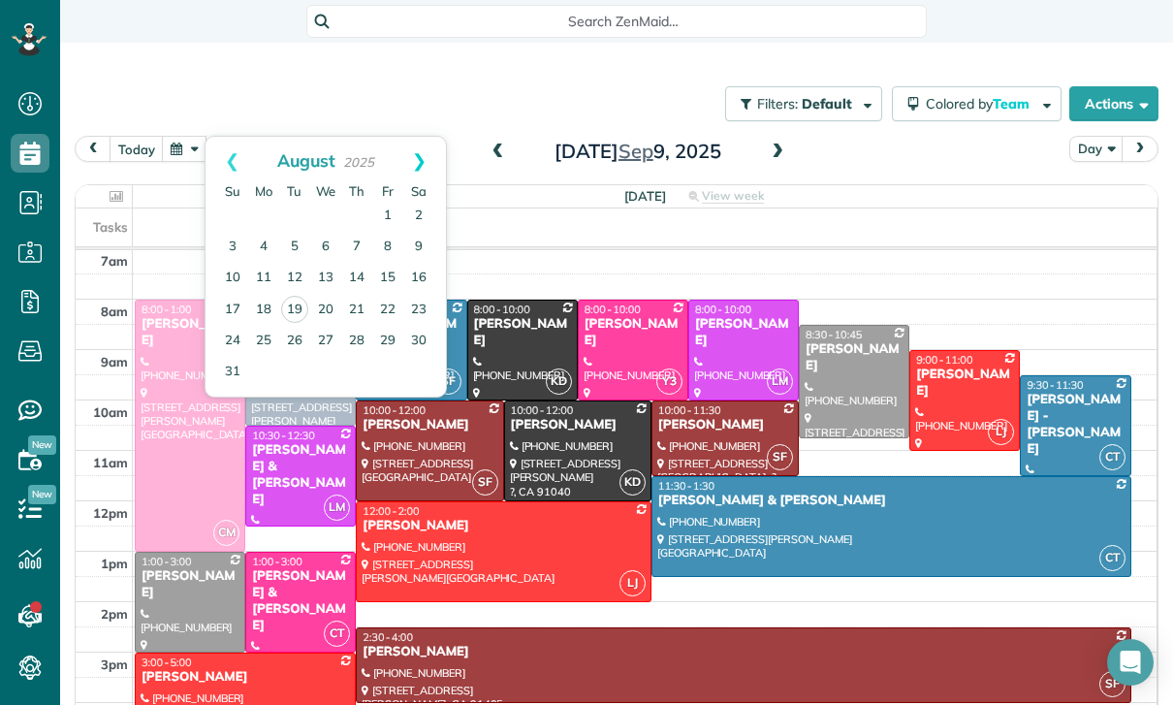
click at [412, 169] on link "Next" at bounding box center [419, 161] width 53 height 48
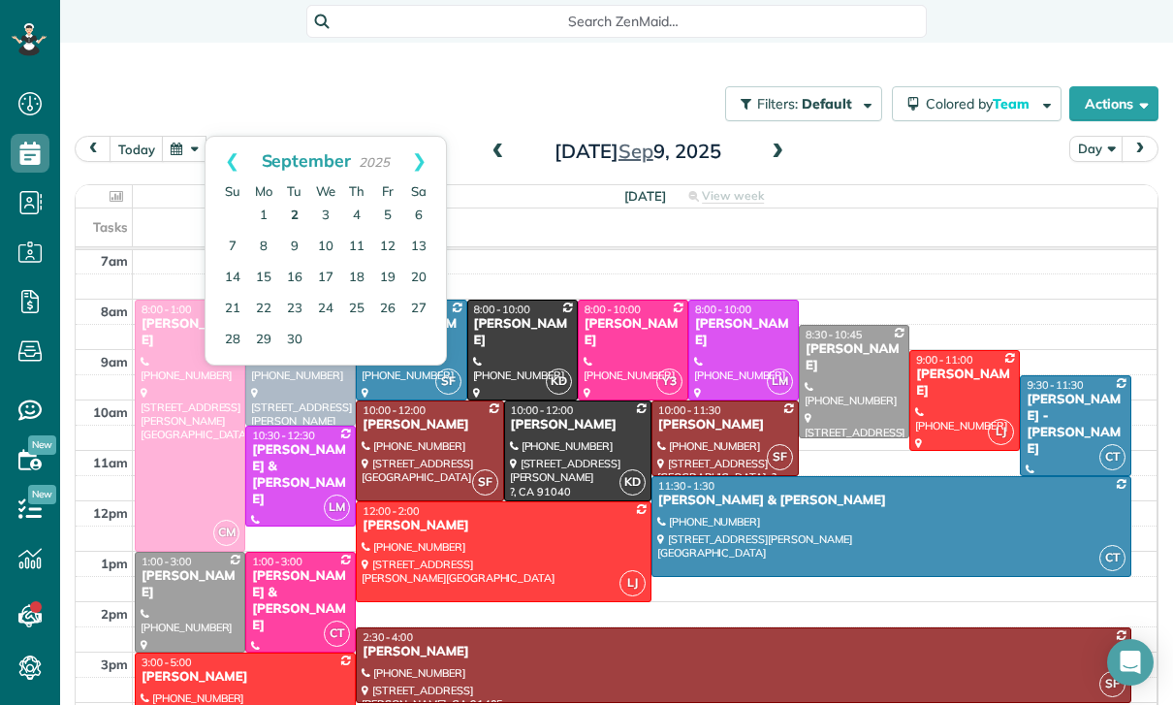
click at [293, 213] on link "2" at bounding box center [294, 216] width 31 height 31
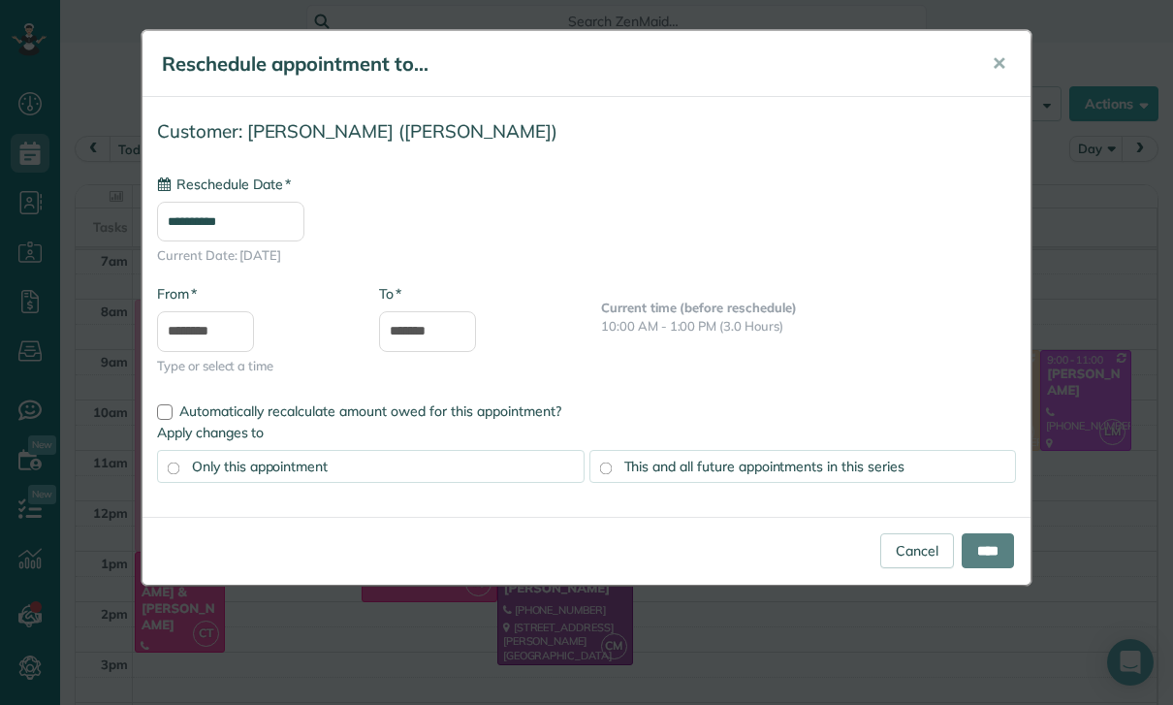
click at [275, 218] on input "**********" at bounding box center [230, 222] width 147 height 40
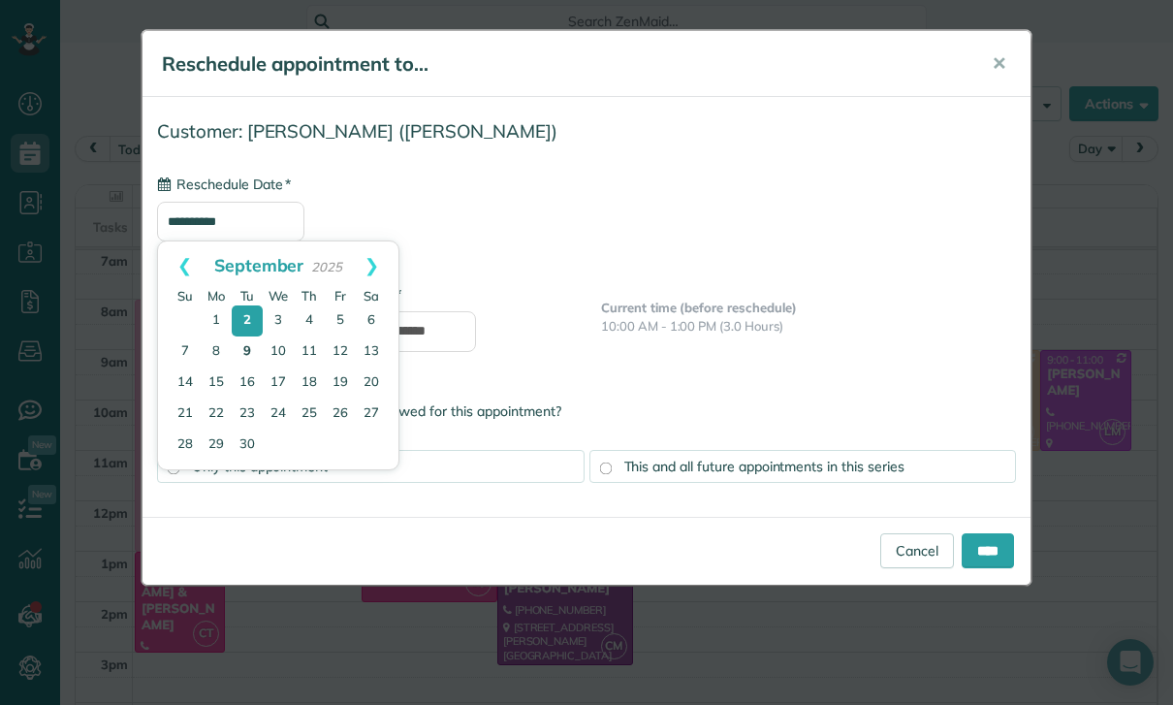
click at [242, 359] on link "9" at bounding box center [247, 351] width 31 height 31
type input "**********"
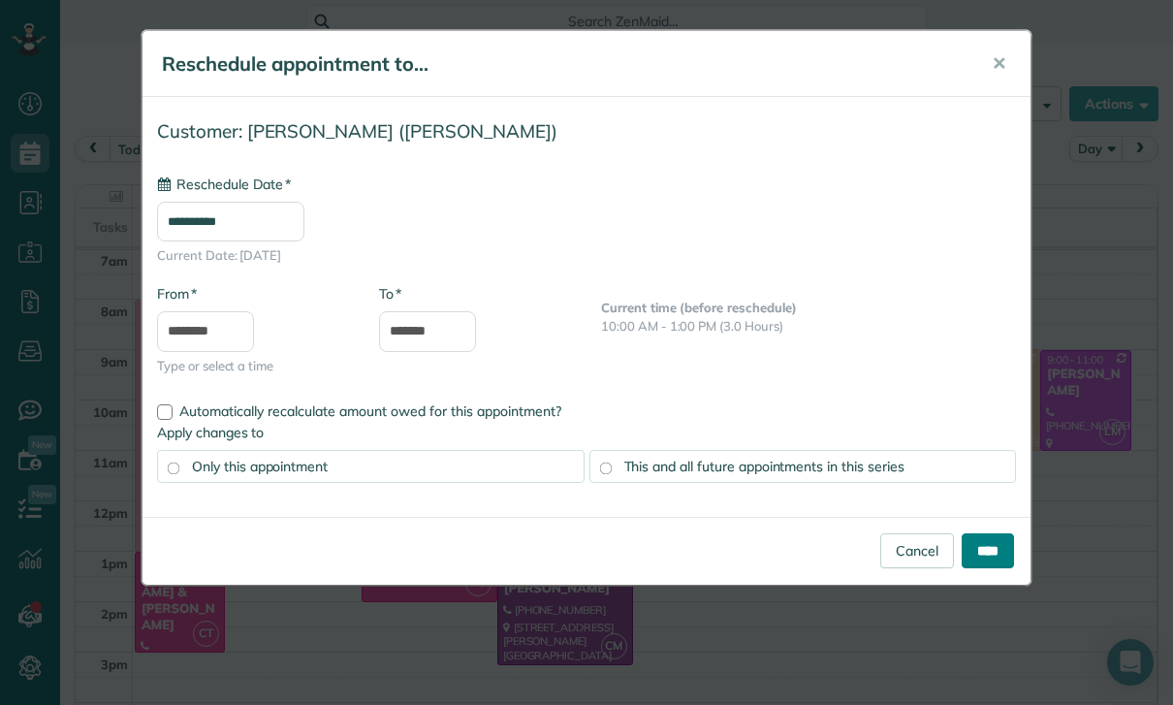
click at [981, 539] on input "****" at bounding box center [987, 550] width 52 height 35
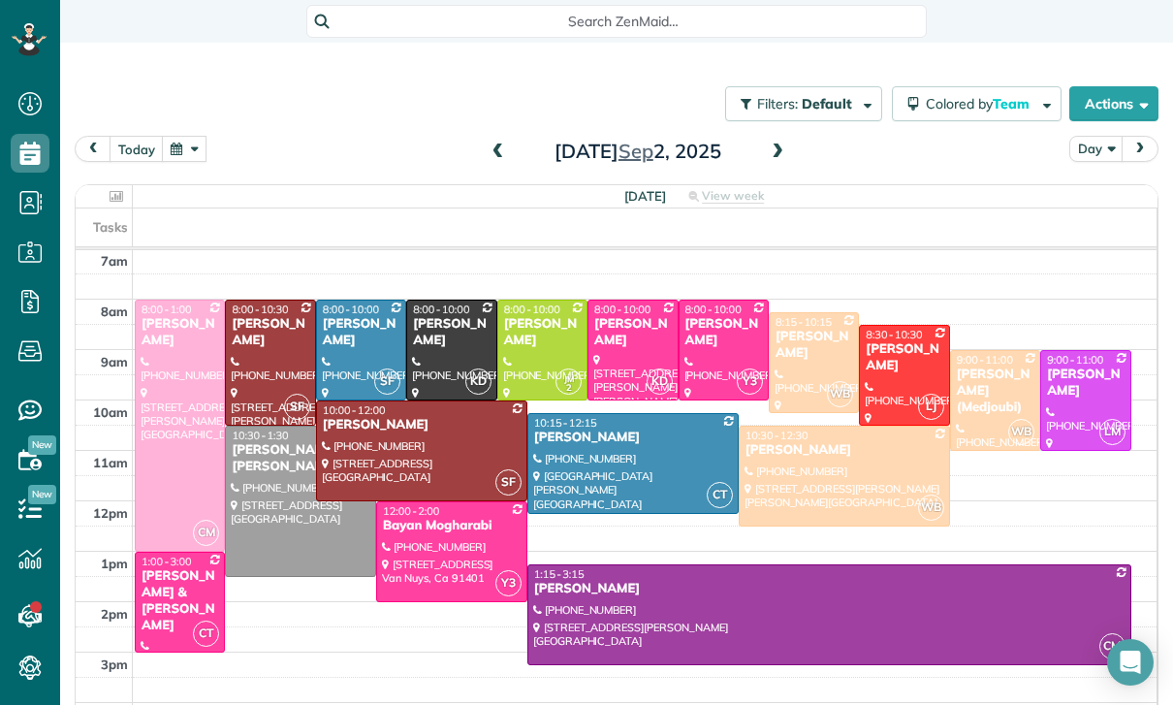
click at [184, 137] on button "button" at bounding box center [184, 149] width 45 height 26
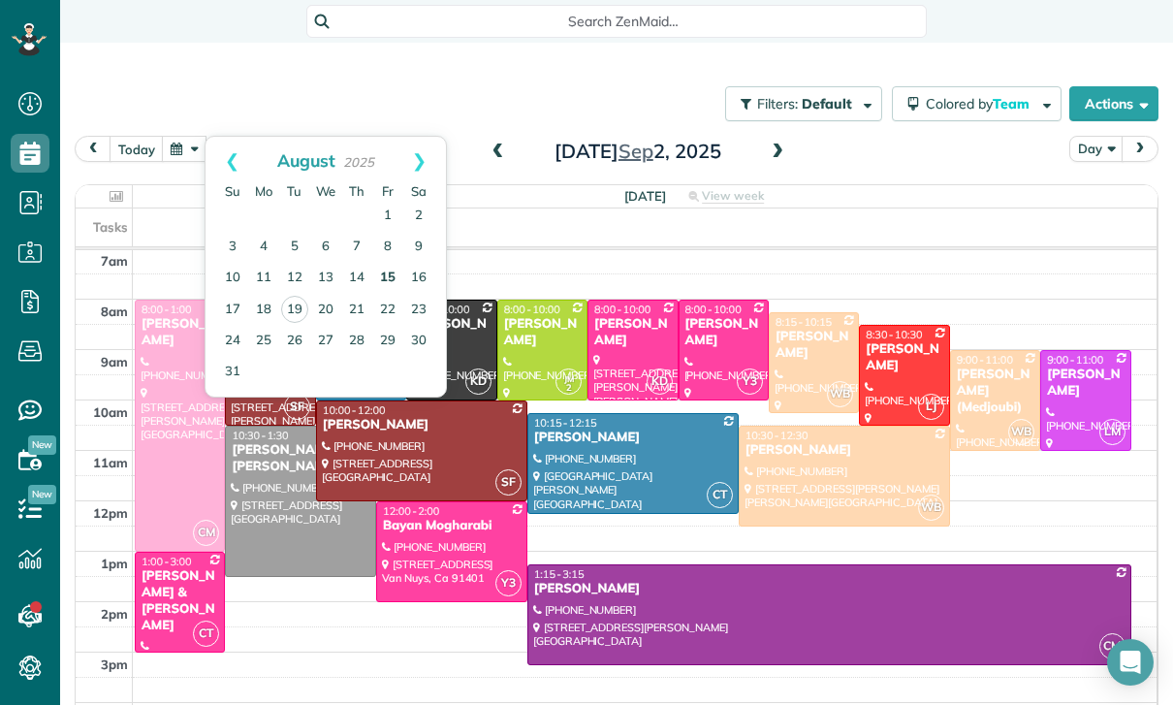
click at [395, 277] on link "15" at bounding box center [387, 278] width 31 height 31
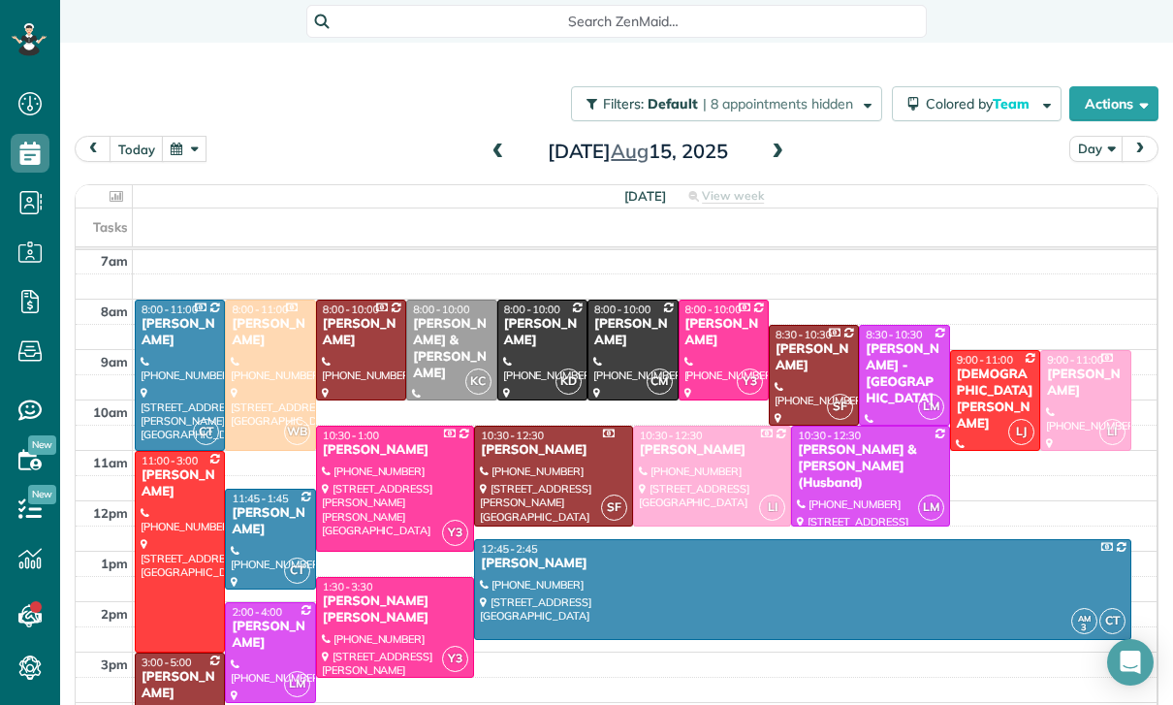
click at [534, 347] on div "[PERSON_NAME]" at bounding box center [542, 332] width 79 height 33
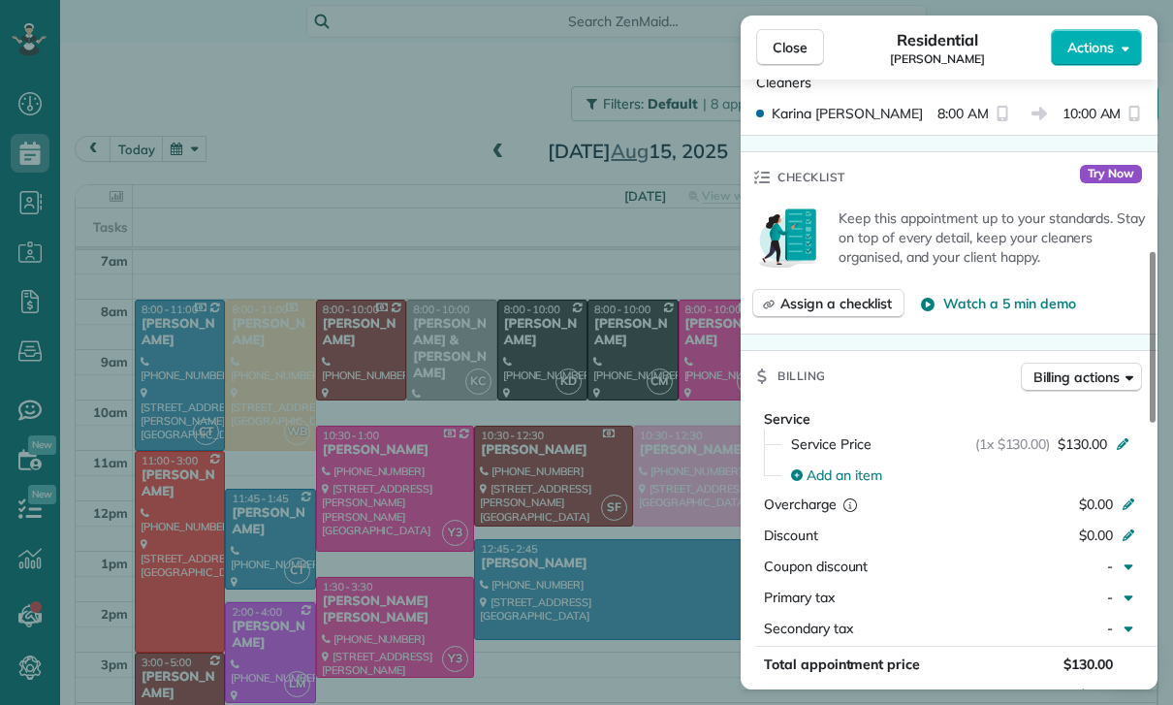
scroll to position [671, 0]
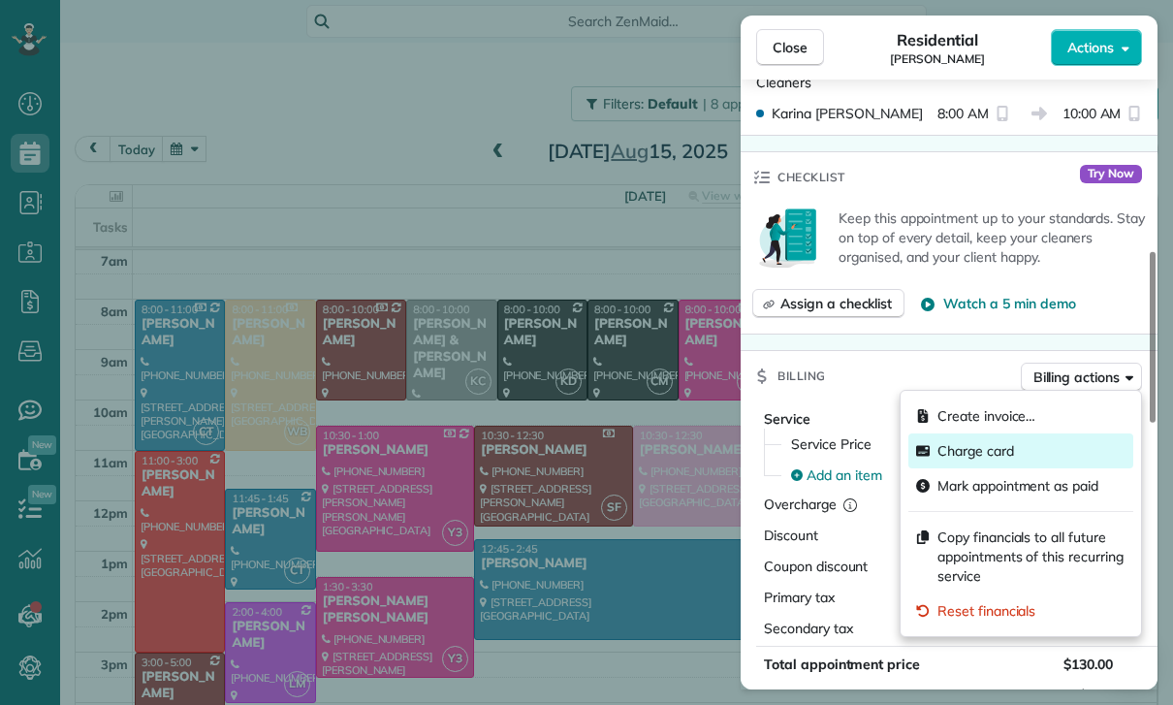
click at [979, 456] on span "Charge card" at bounding box center [975, 450] width 77 height 19
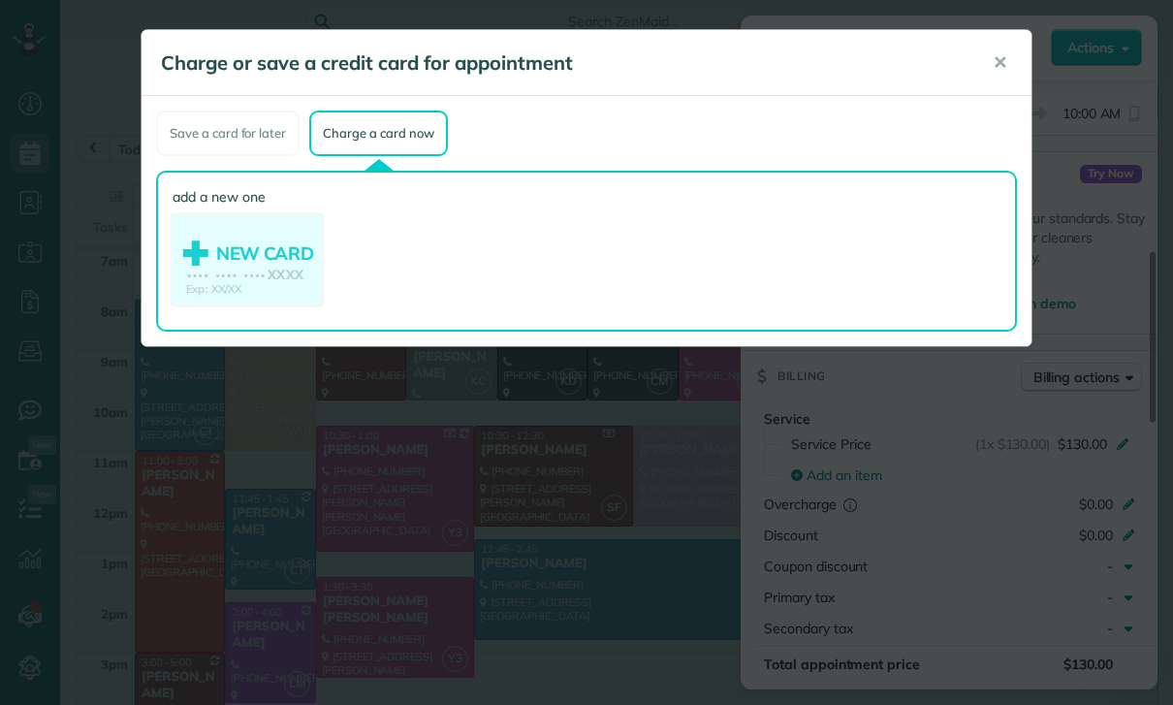
click at [242, 254] on use at bounding box center [247, 262] width 149 height 94
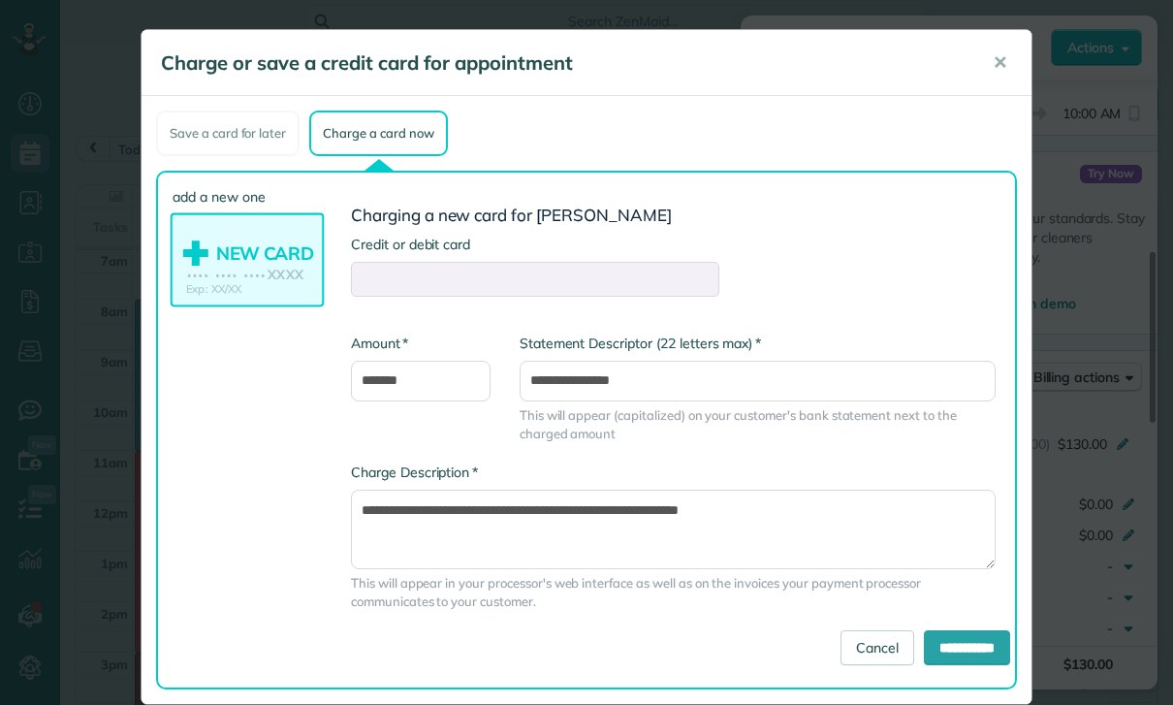
click at [413, 288] on div at bounding box center [535, 279] width 368 height 35
click at [487, 299] on form "**********" at bounding box center [673, 435] width 645 height 458
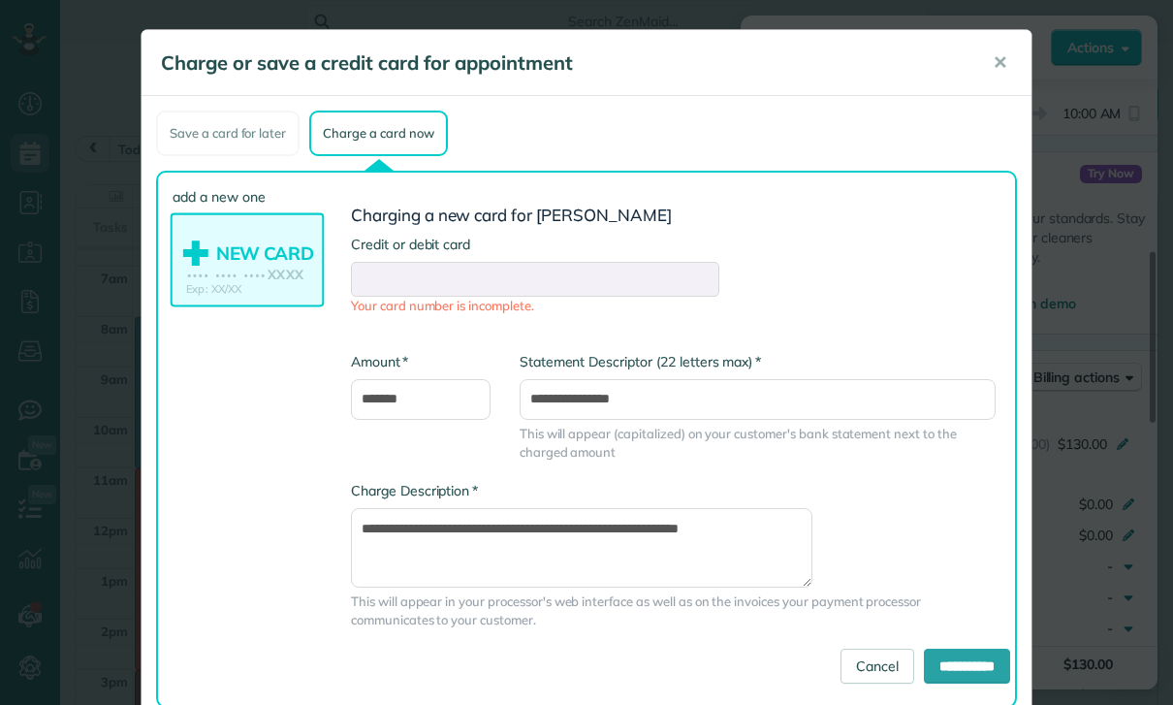
scroll to position [135, 0]
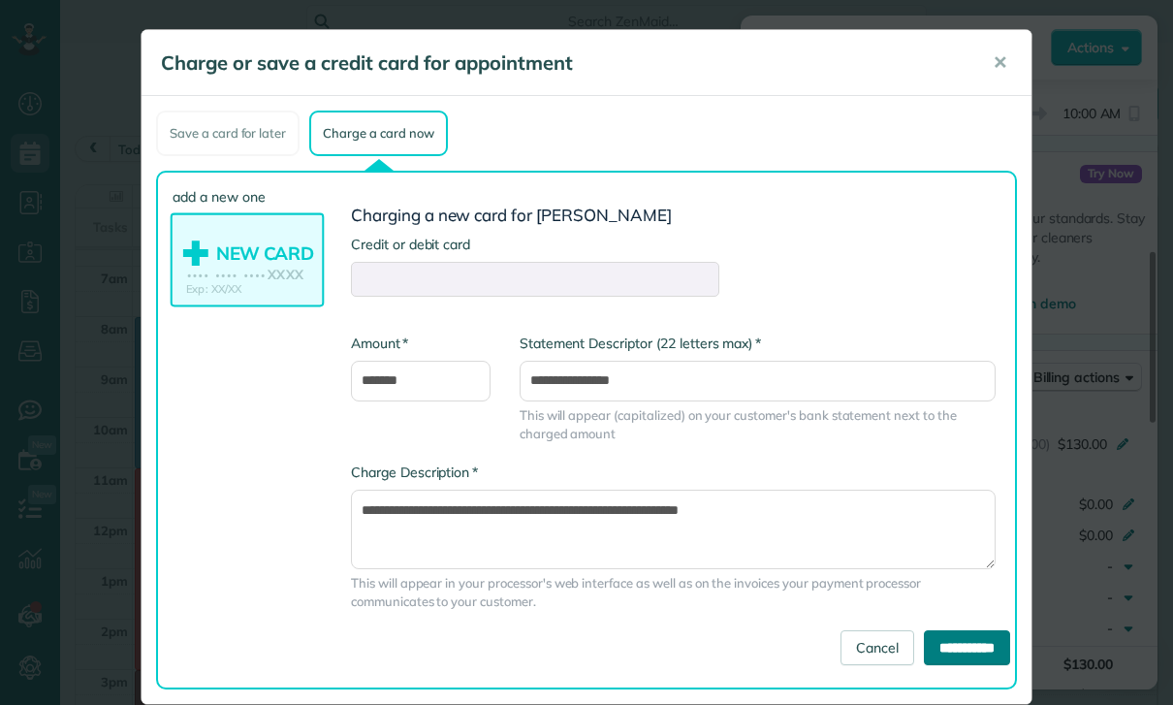
click at [947, 648] on input "**********" at bounding box center [967, 647] width 86 height 35
type input "**********"
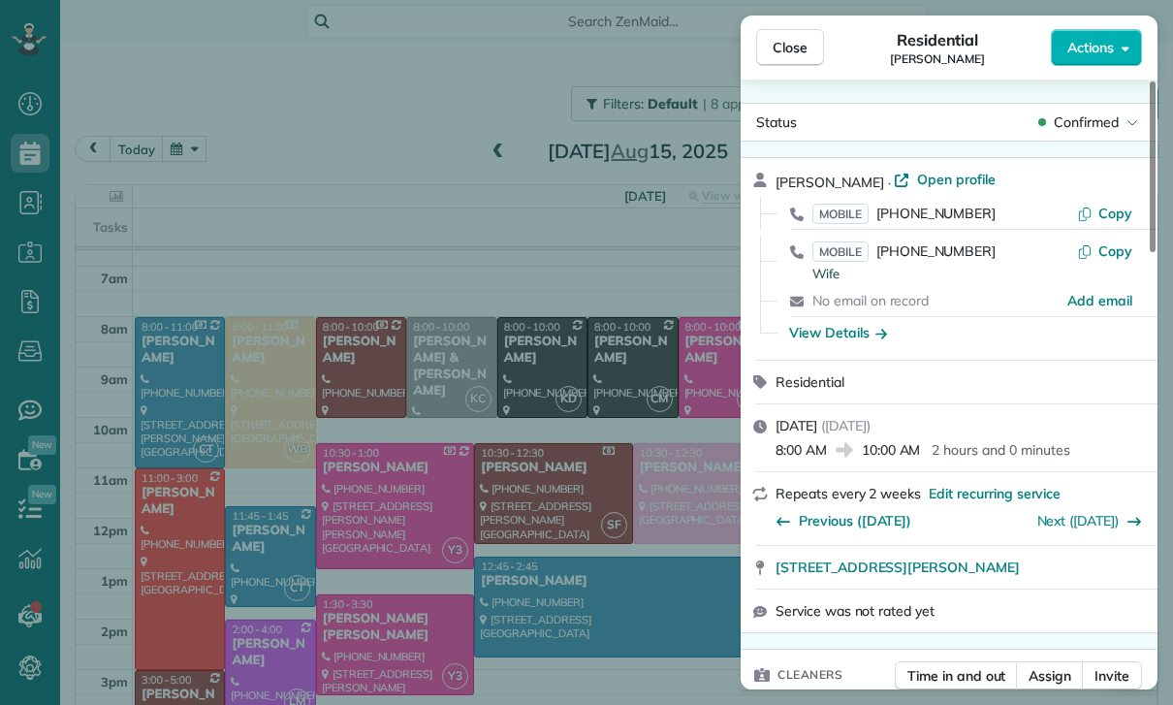
scroll to position [0, 0]
click at [813, 47] on button "Close" at bounding box center [790, 47] width 68 height 37
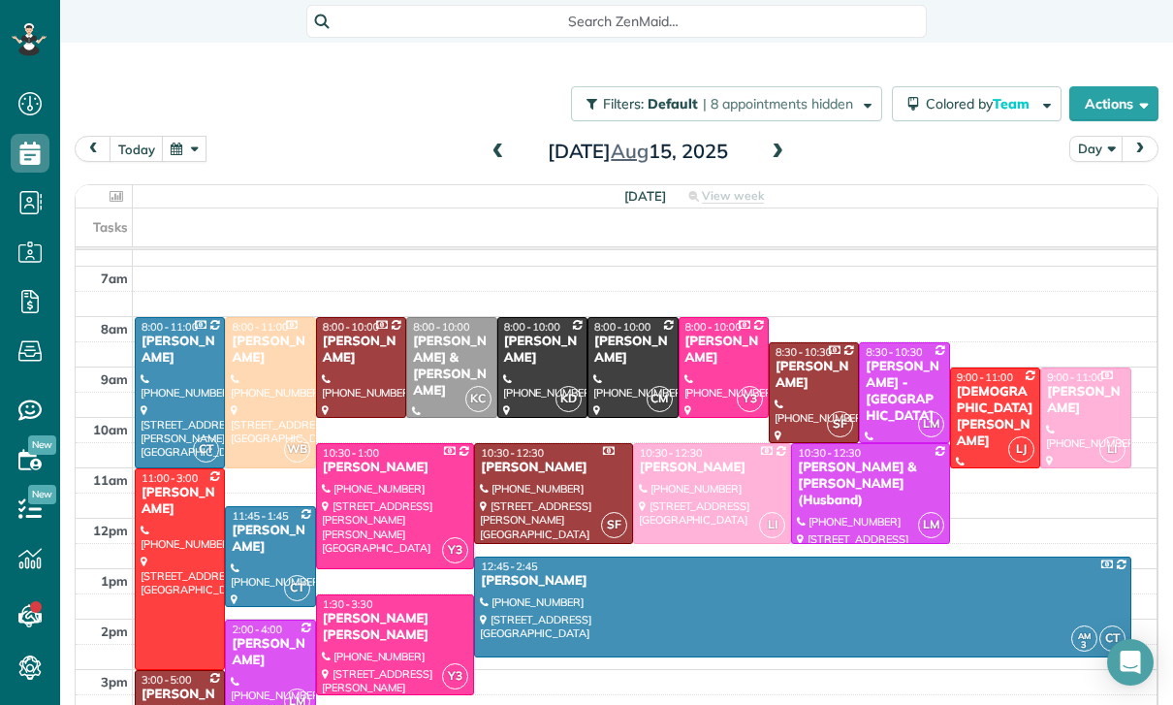
scroll to position [135, 0]
click at [181, 162] on button "button" at bounding box center [184, 149] width 45 height 26
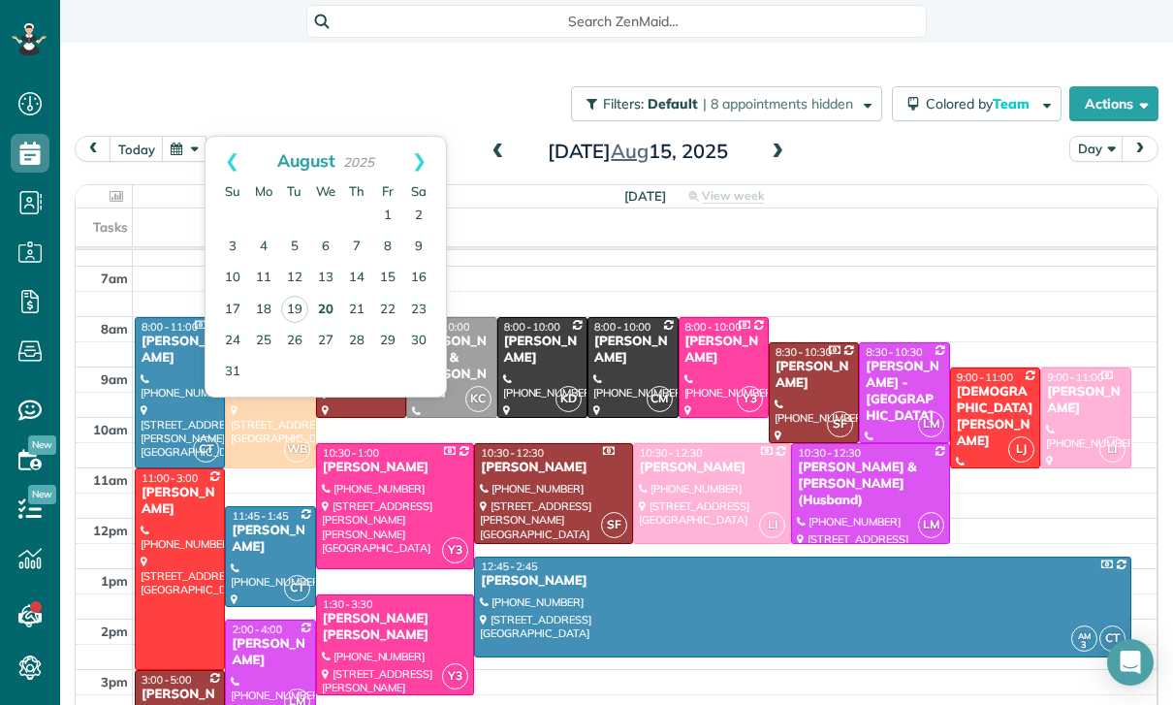
click at [337, 322] on link "20" at bounding box center [325, 310] width 31 height 31
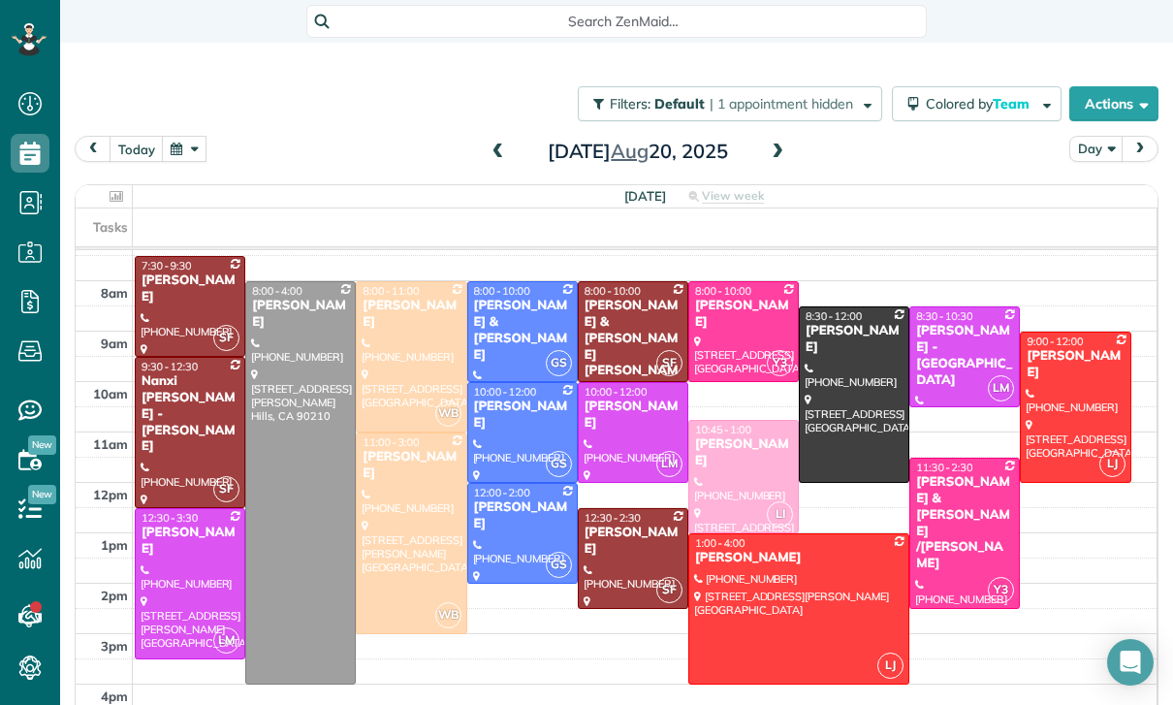
scroll to position [168, 0]
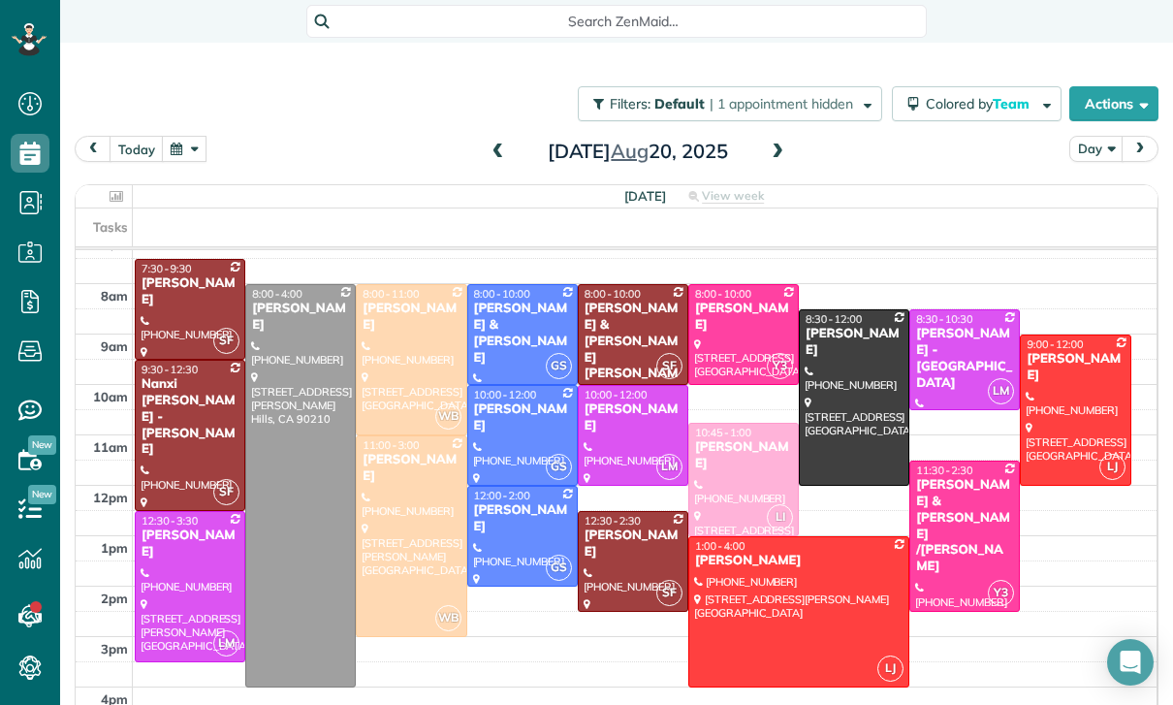
click at [177, 144] on button "button" at bounding box center [184, 149] width 45 height 26
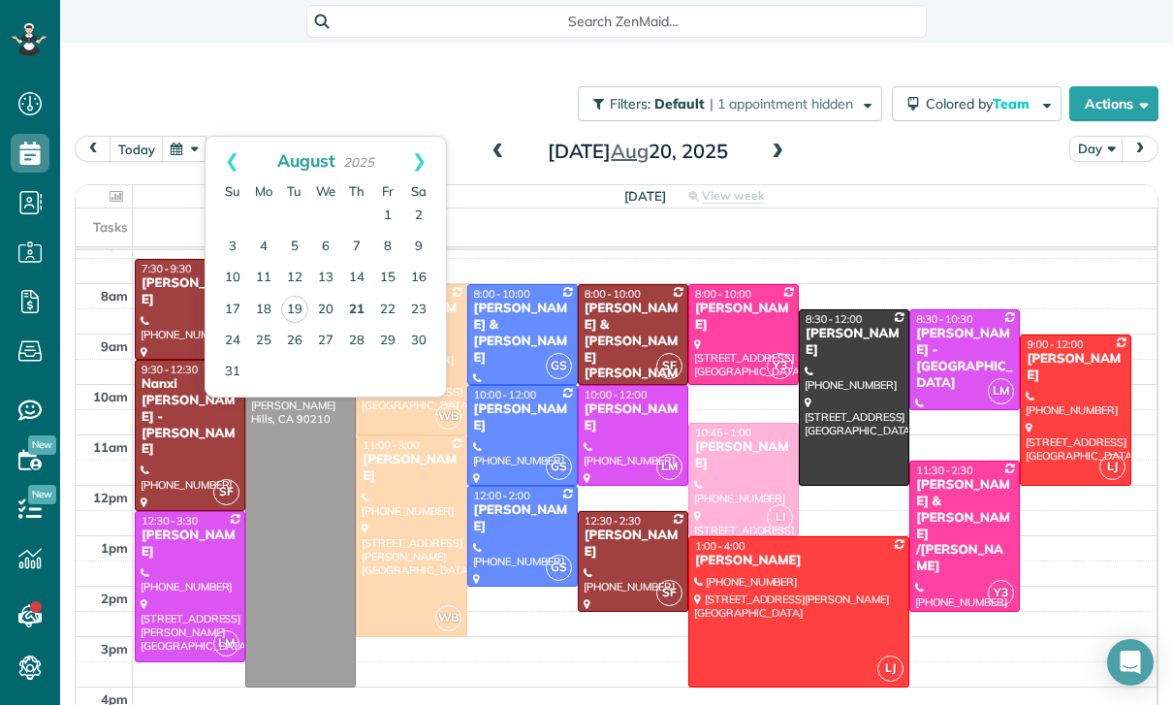
click at [356, 307] on link "21" at bounding box center [356, 310] width 31 height 31
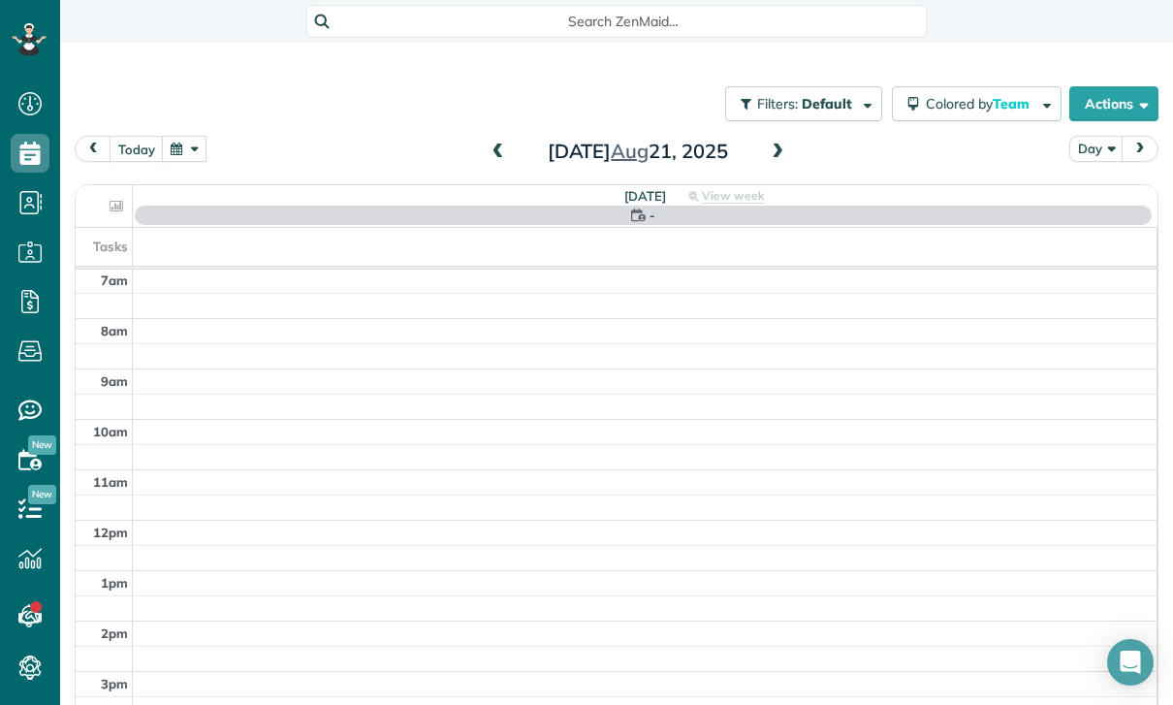
scroll to position [152, 0]
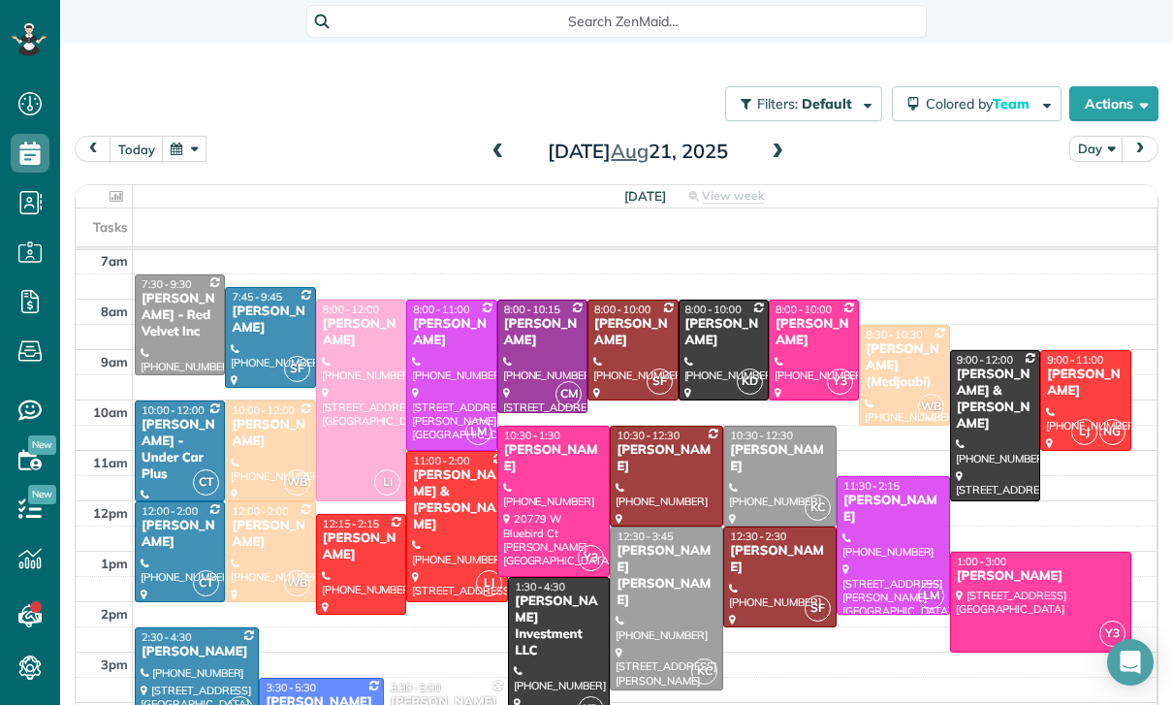
click at [774, 154] on span at bounding box center [777, 151] width 21 height 17
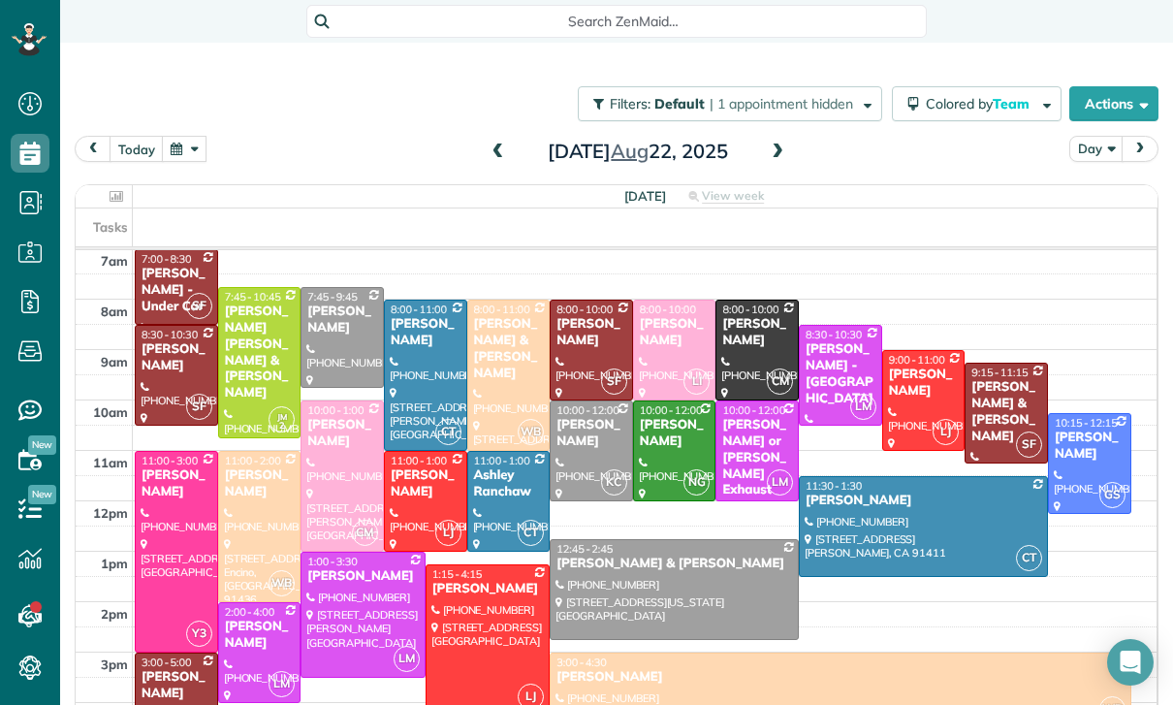
click at [189, 142] on button "button" at bounding box center [184, 149] width 45 height 26
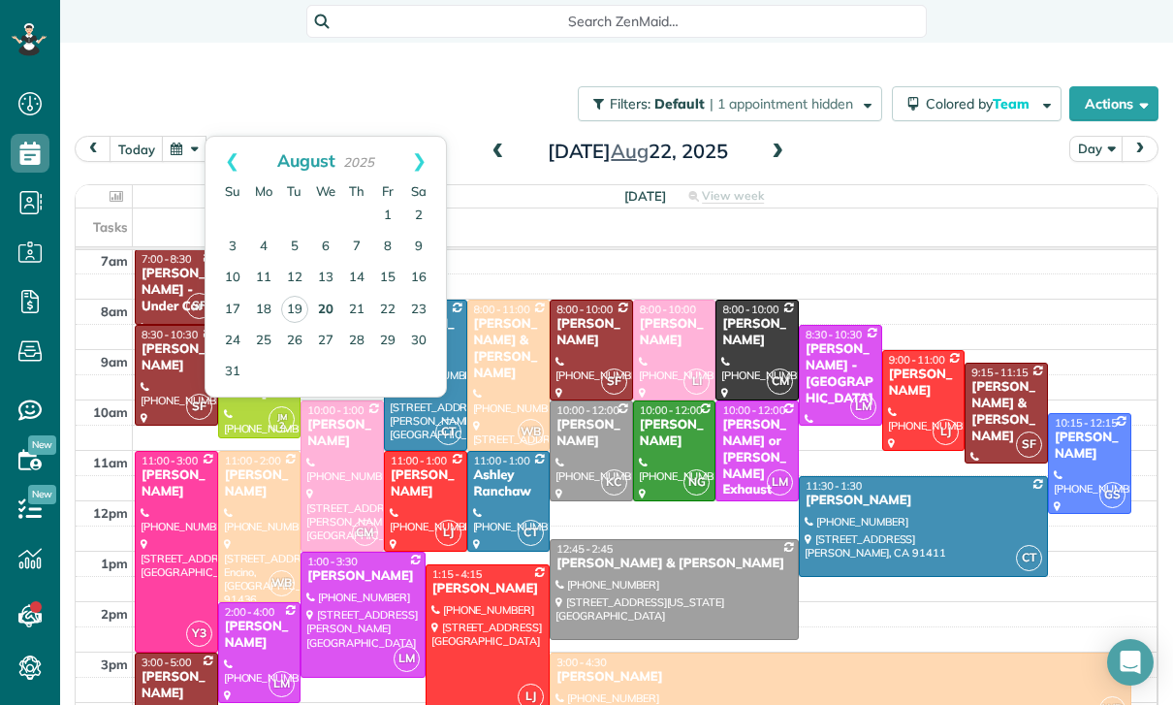
click at [330, 307] on link "20" at bounding box center [325, 310] width 31 height 31
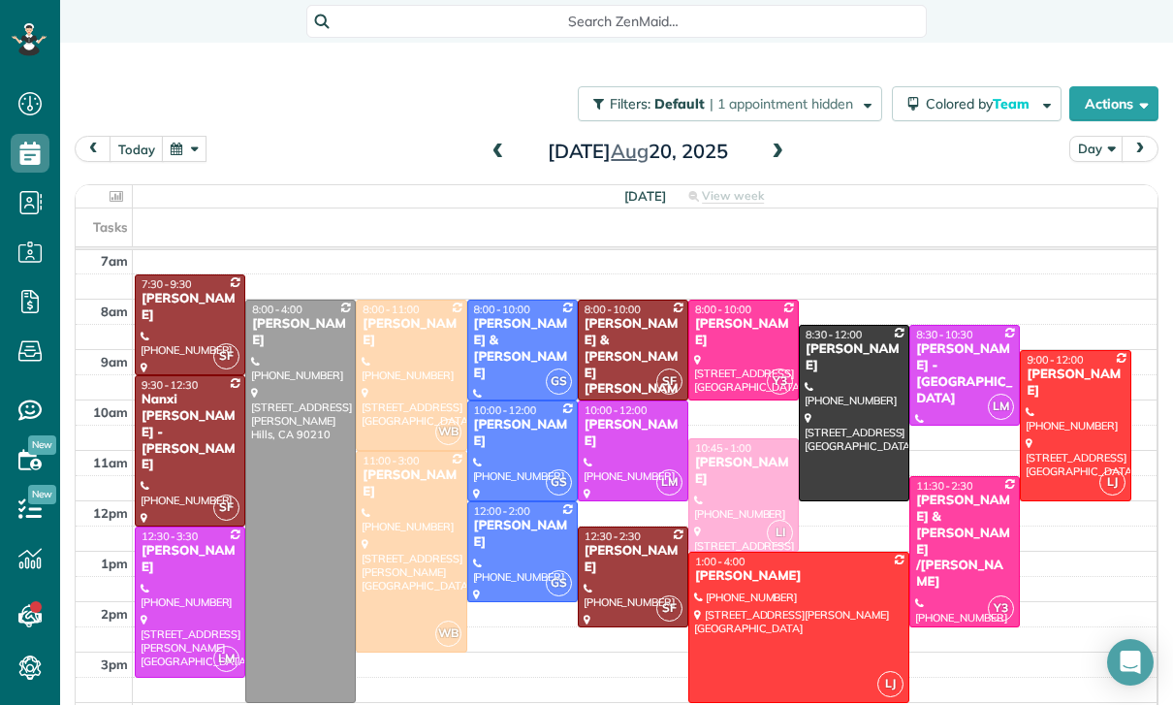
click at [609, 699] on td at bounding box center [645, 689] width 1024 height 25
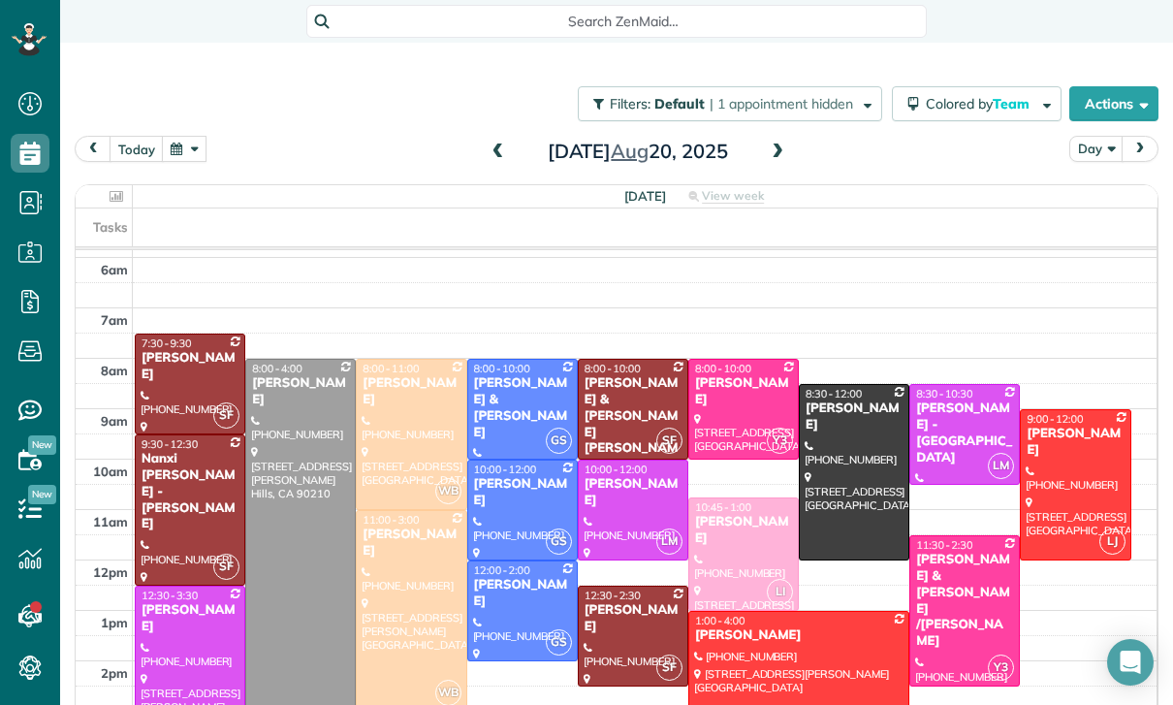
click at [741, 493] on td at bounding box center [645, 497] width 1024 height 25
click at [205, 151] on button "button" at bounding box center [184, 149] width 45 height 26
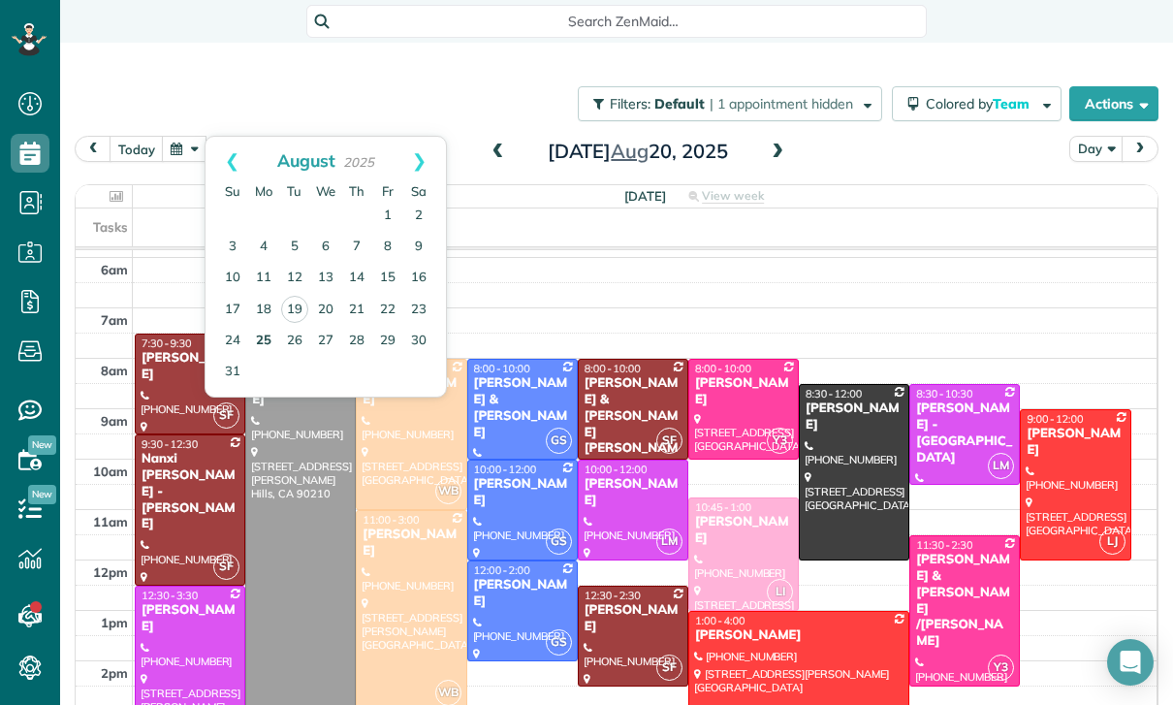
click at [266, 348] on link "25" at bounding box center [263, 341] width 31 height 31
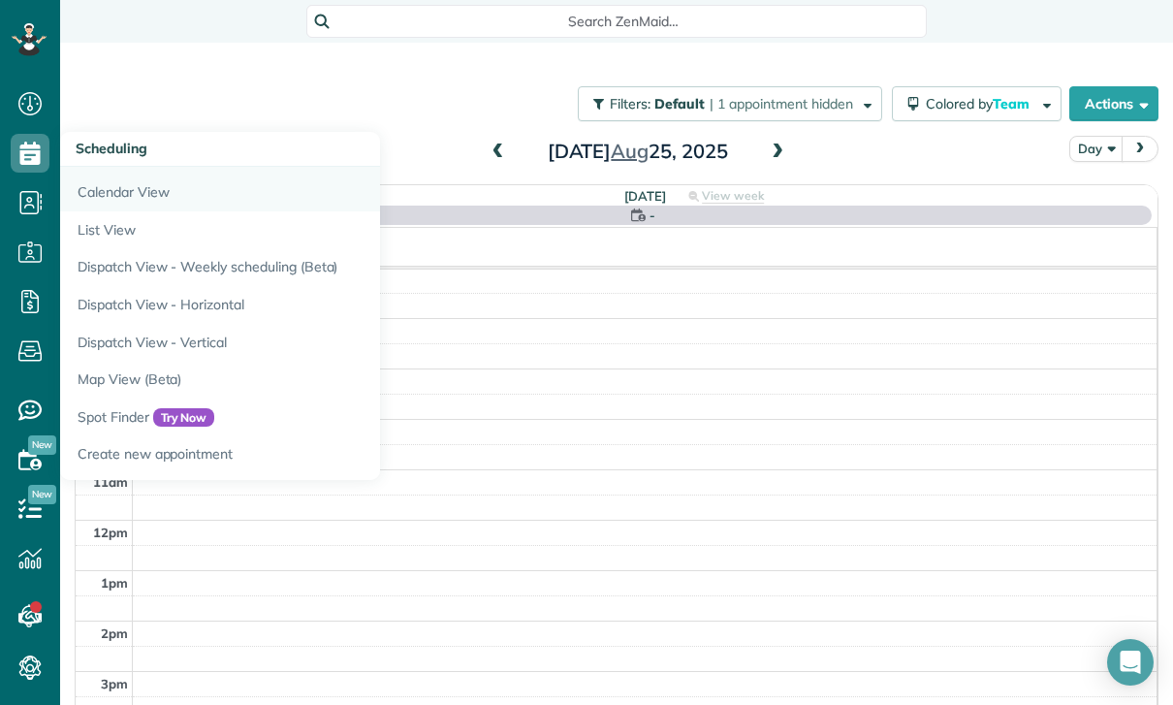
click at [148, 189] on link "Calendar View" at bounding box center [302, 189] width 485 height 45
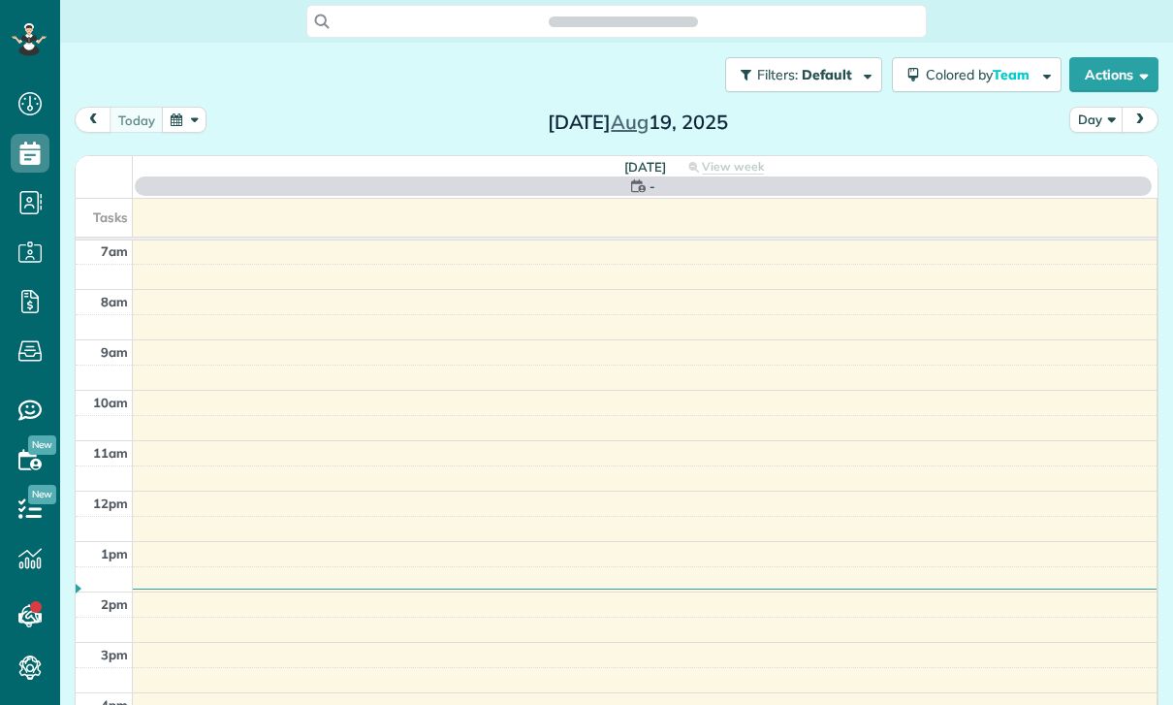
scroll to position [152, 0]
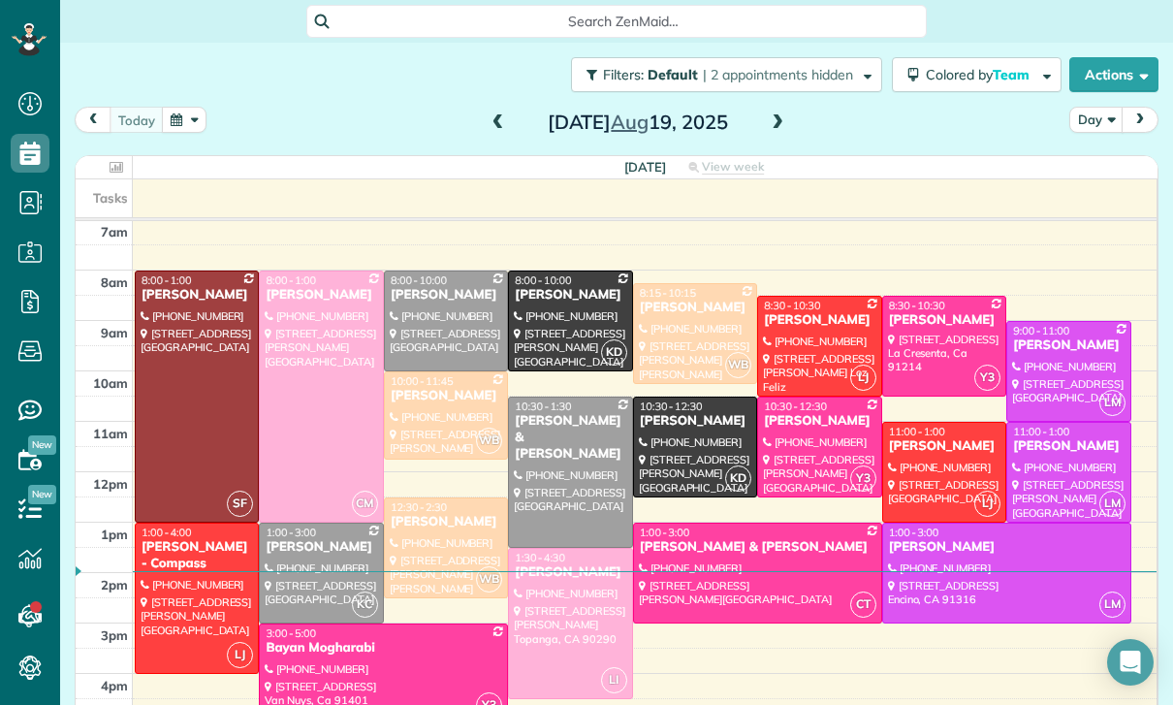
click at [192, 119] on button "button" at bounding box center [184, 120] width 45 height 26
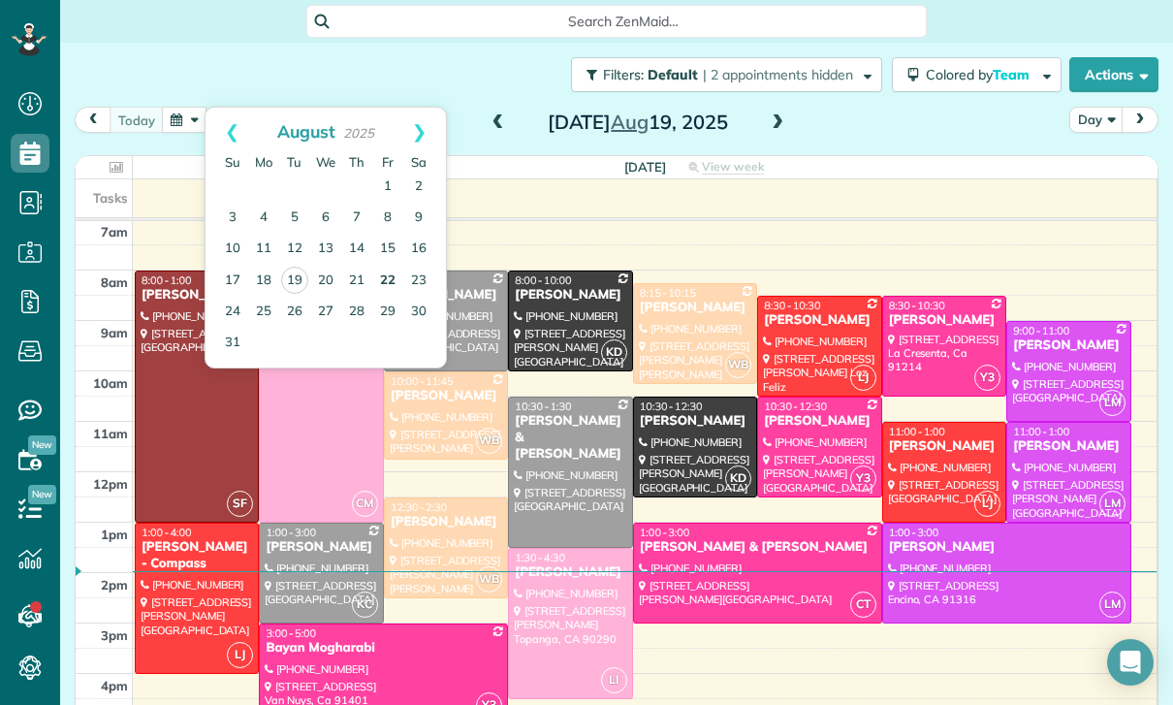
click at [393, 280] on link "22" at bounding box center [387, 281] width 31 height 31
